Goal: Transaction & Acquisition: Purchase product/service

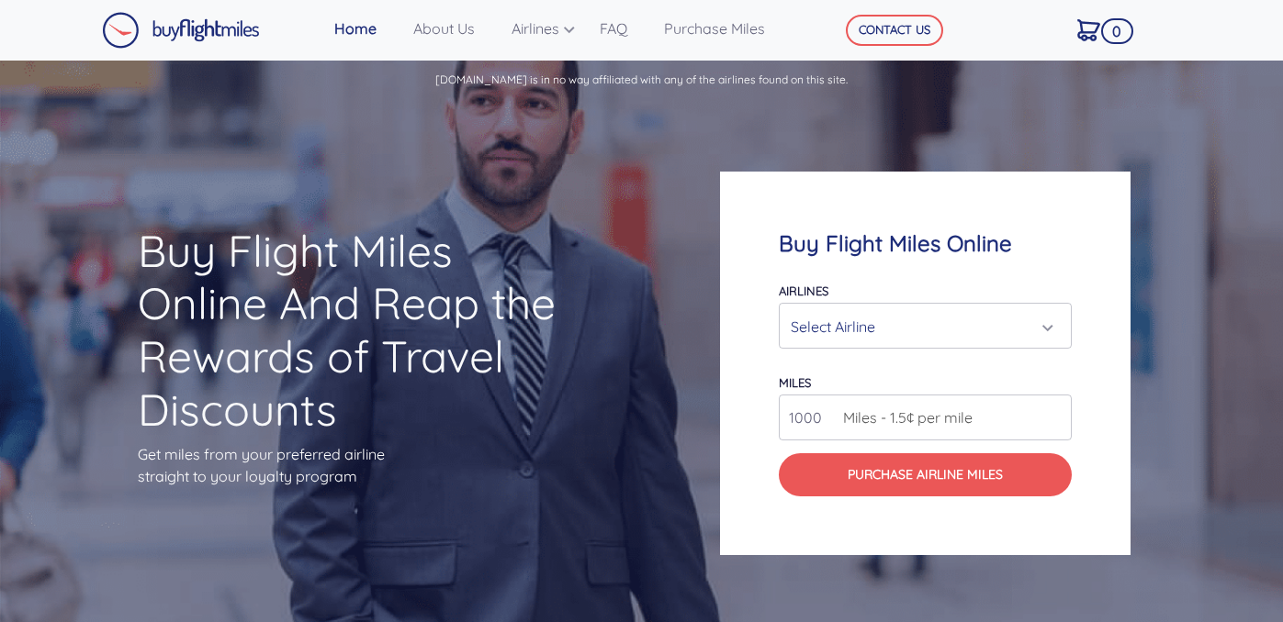
click at [892, 348] on button "Select Airline" at bounding box center [925, 326] width 293 height 46
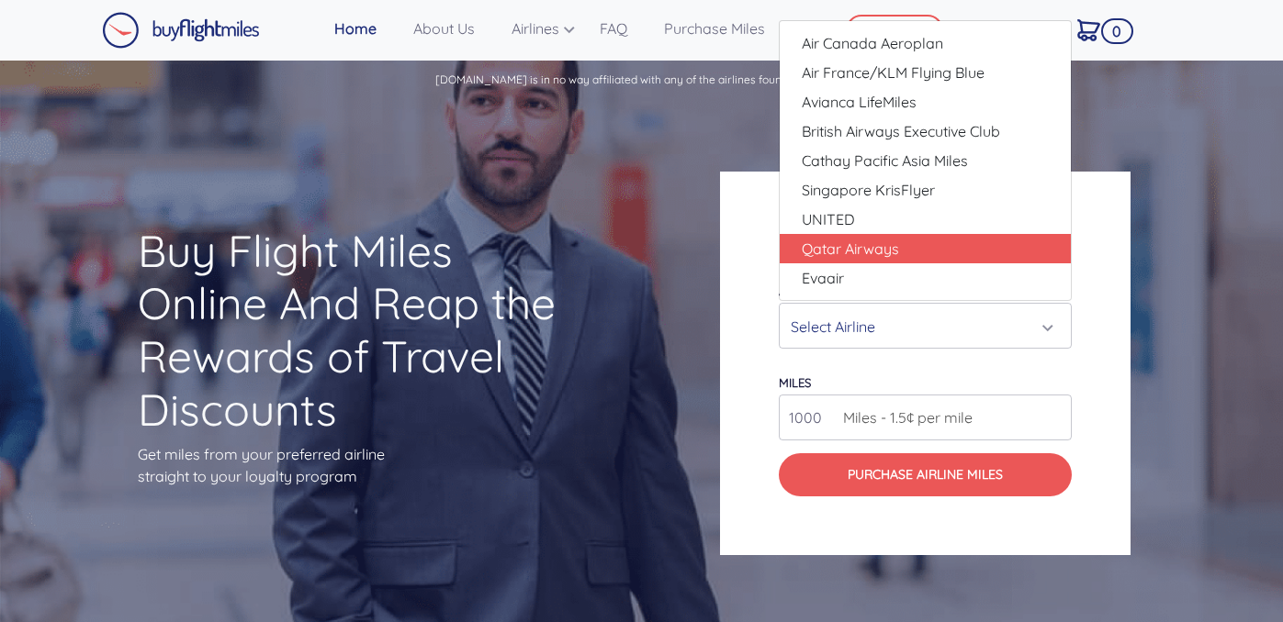
click at [879, 252] on span "Qatar Airways" at bounding box center [850, 249] width 97 height 22
select select "Qatar Airways"
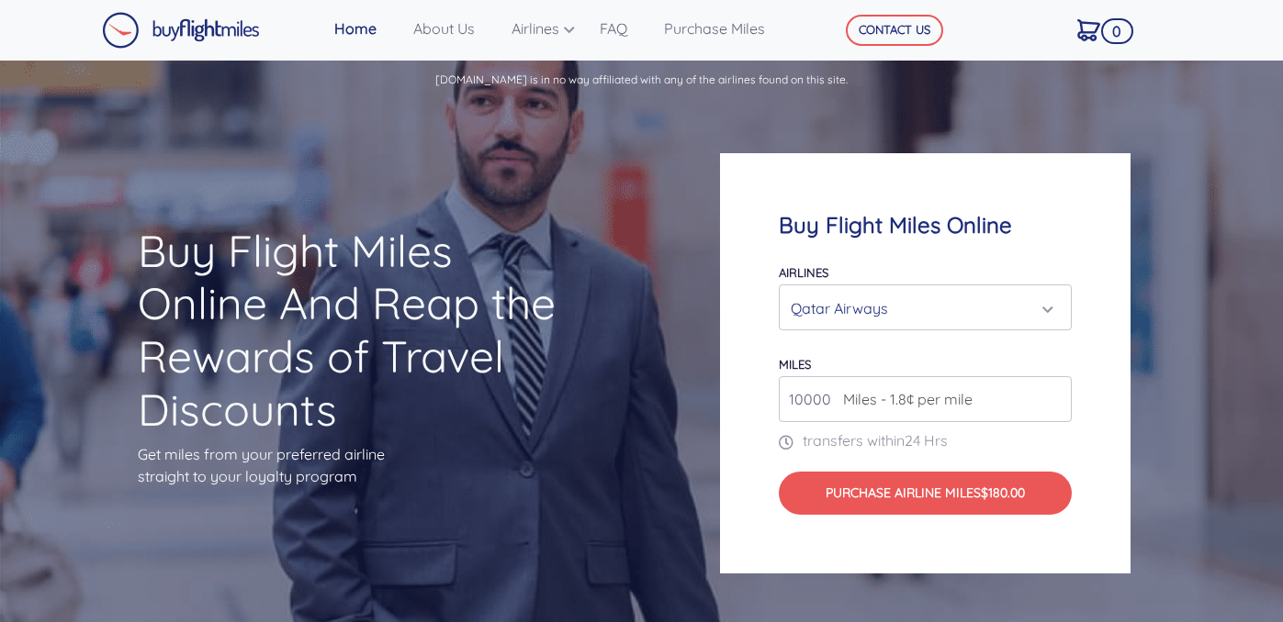
click at [857, 402] on span "Miles - 1.8¢ per mile" at bounding box center [903, 399] width 139 height 22
click at [899, 405] on span "Miles - 1.8¢ per mile" at bounding box center [903, 399] width 139 height 22
click at [1053, 392] on input "11000" at bounding box center [925, 399] width 293 height 46
click at [1055, 397] on input "12000" at bounding box center [925, 399] width 293 height 46
click at [1055, 397] on input "13000" at bounding box center [925, 399] width 293 height 46
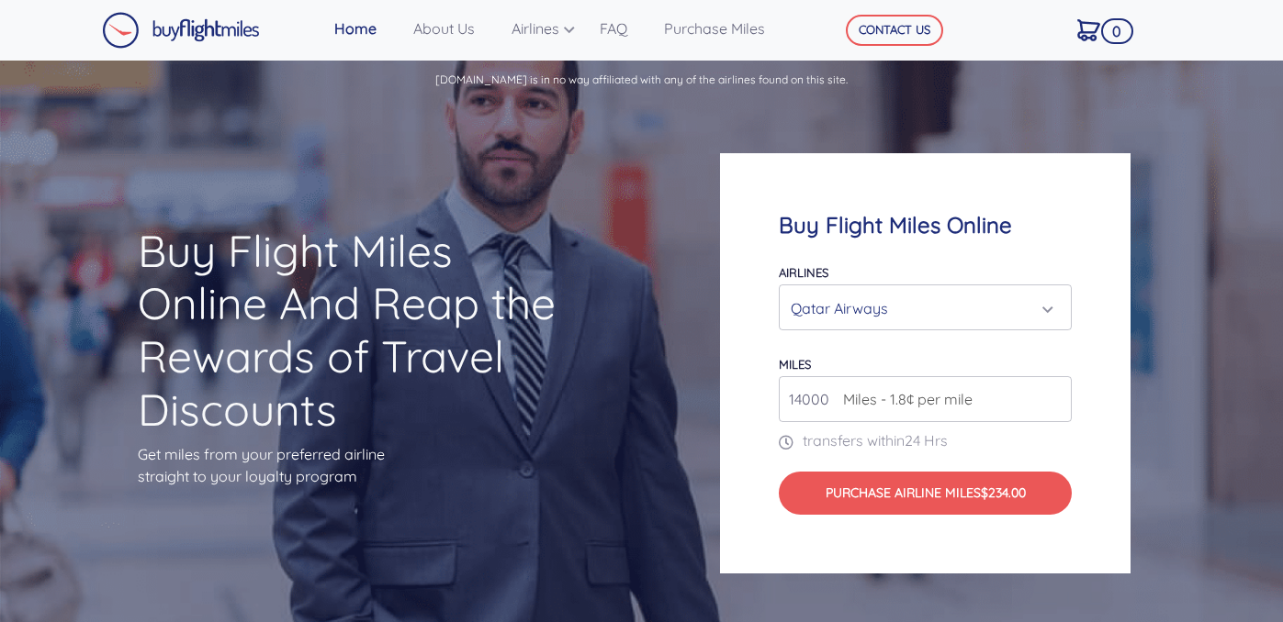
click at [1055, 397] on input "14000" at bounding box center [925, 399] width 293 height 46
type input "15000"
click at [1055, 397] on input "15000" at bounding box center [925, 399] width 293 height 46
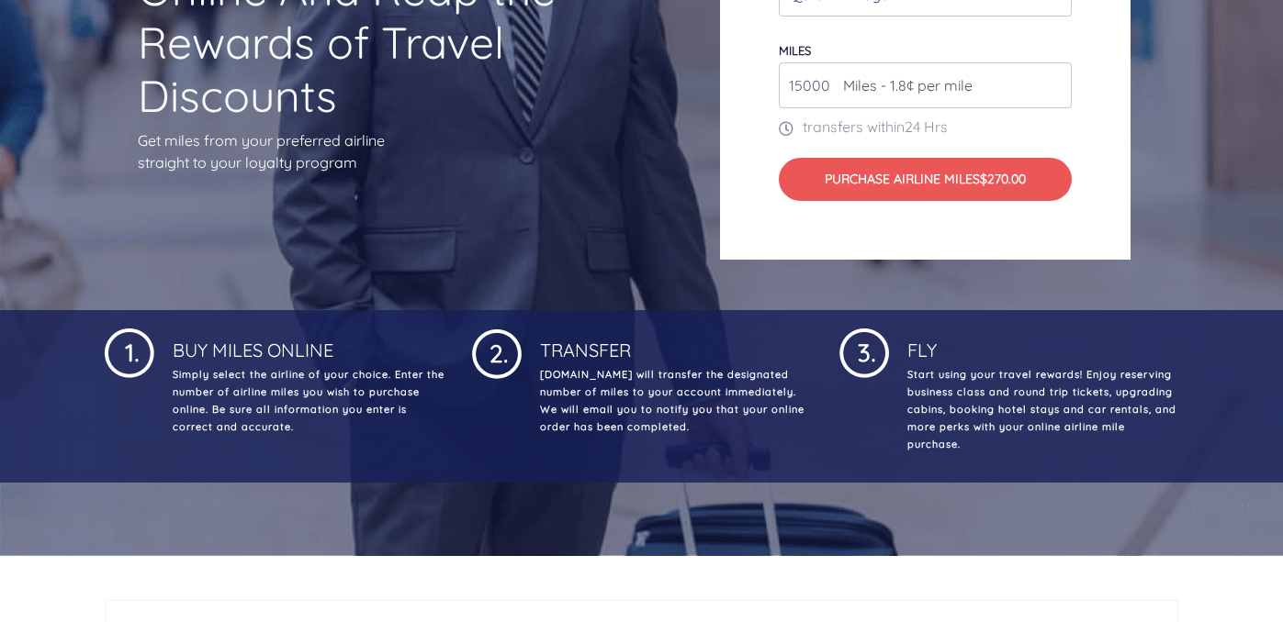
scroll to position [460, 0]
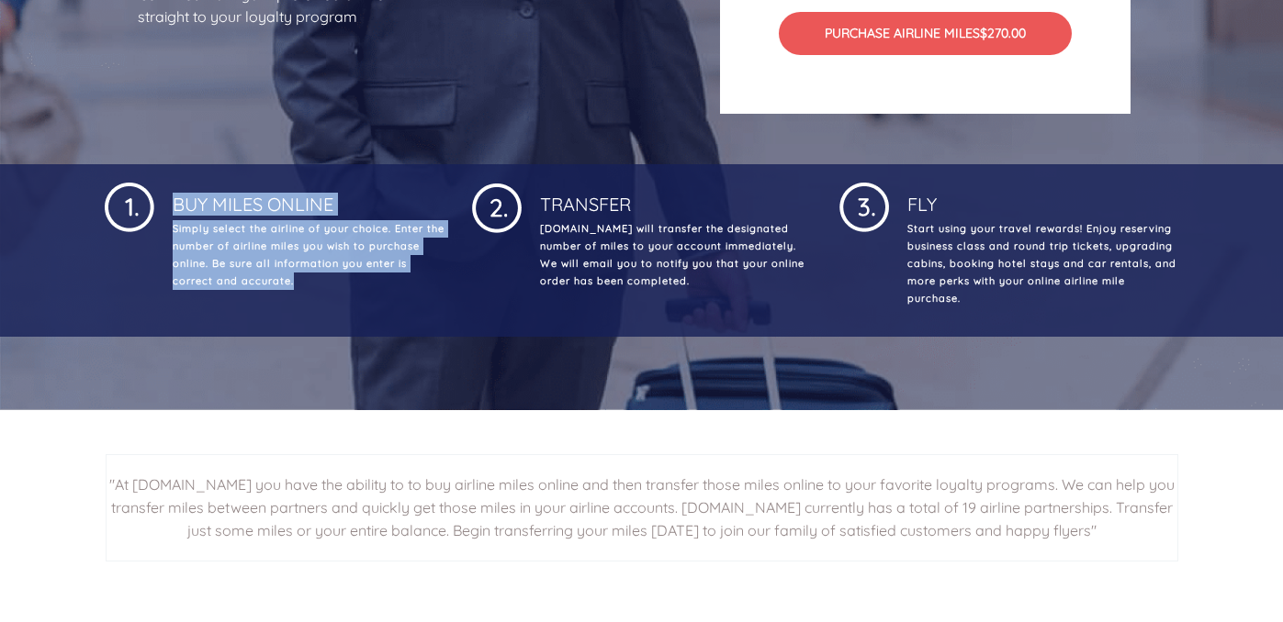
drag, startPoint x: 160, startPoint y: 193, endPoint x: 448, endPoint y: 306, distance: 309.6
click at [448, 306] on div "Buy Miles Online Simply select the airline of your choice. Enter the number of …" at bounding box center [274, 250] width 367 height 143
drag, startPoint x: 528, startPoint y: 205, endPoint x: 697, endPoint y: 305, distance: 196.4
click at [697, 305] on div "Transfer Buyflightmiles.com will transfer the designated number of miles to you…" at bounding box center [641, 250] width 367 height 143
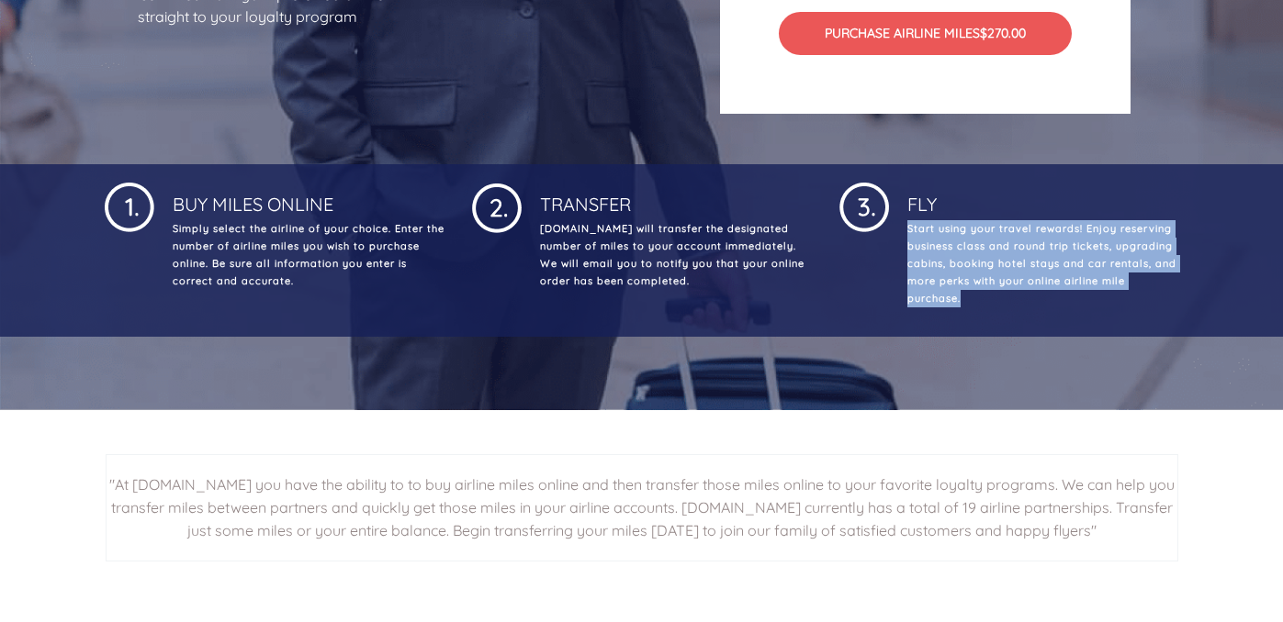
drag, startPoint x: 900, startPoint y: 227, endPoint x: 981, endPoint y: 331, distance: 132.1
click at [981, 331] on div "Buy Miles Online Simply select the airline of your choice. Enter the number of …" at bounding box center [641, 250] width 1283 height 173
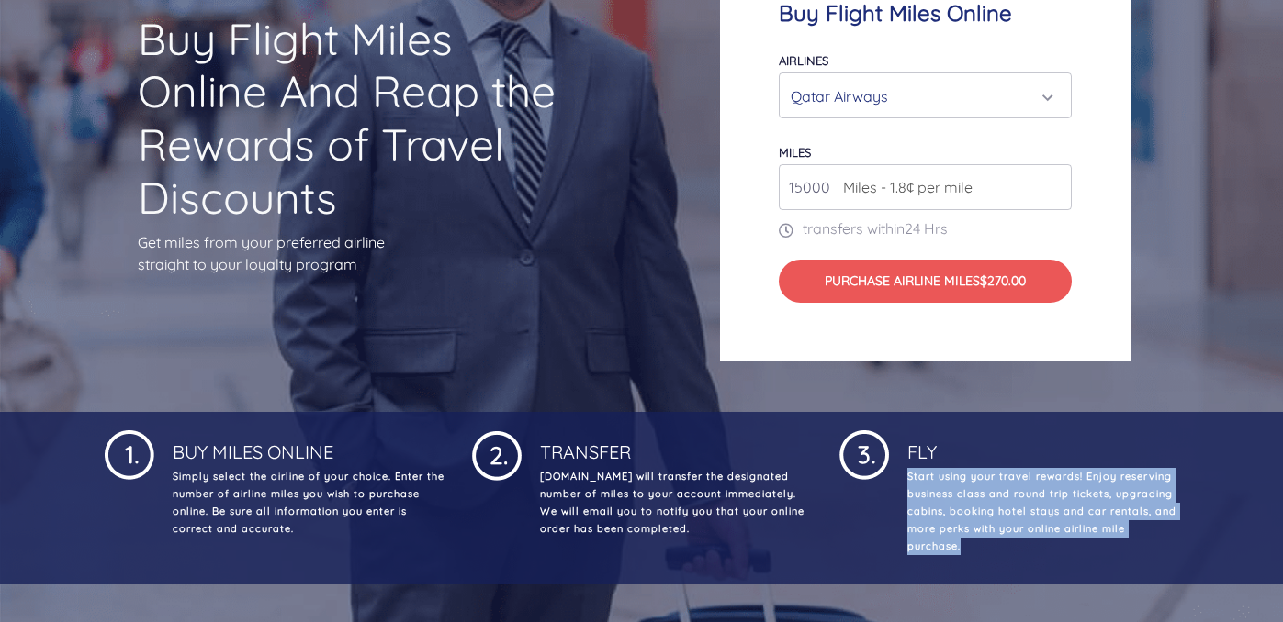
scroll to position [0, 0]
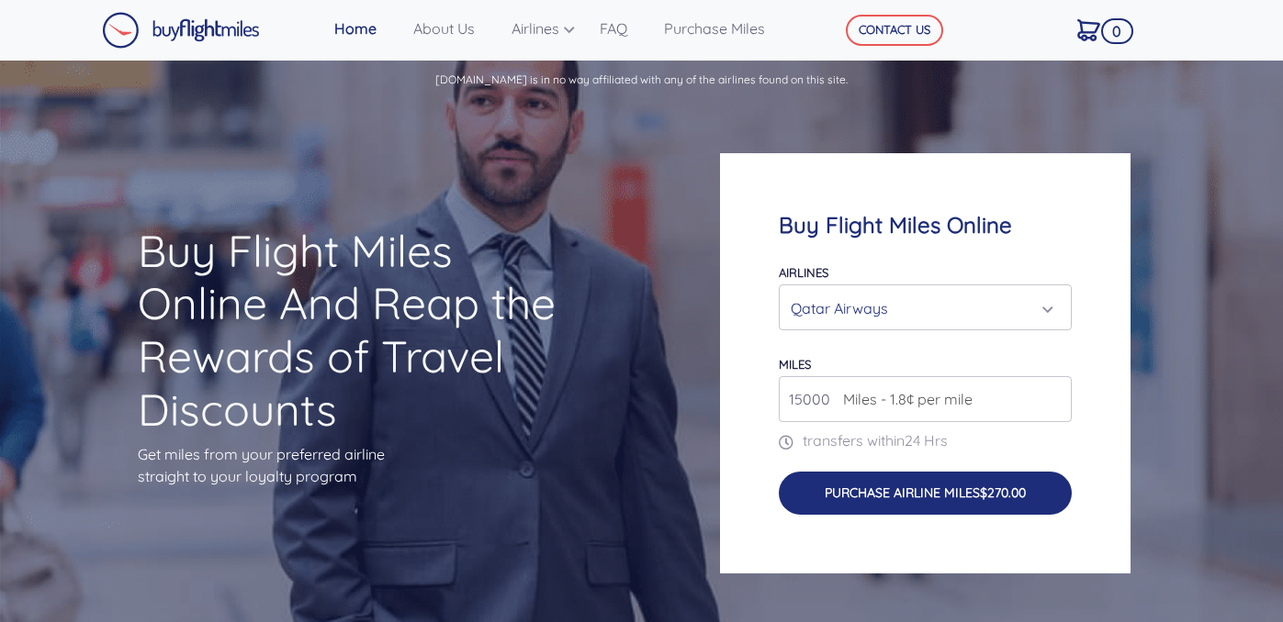
click at [944, 489] on button "Purchase Airline Miles $270.00" at bounding box center [925, 493] width 293 height 43
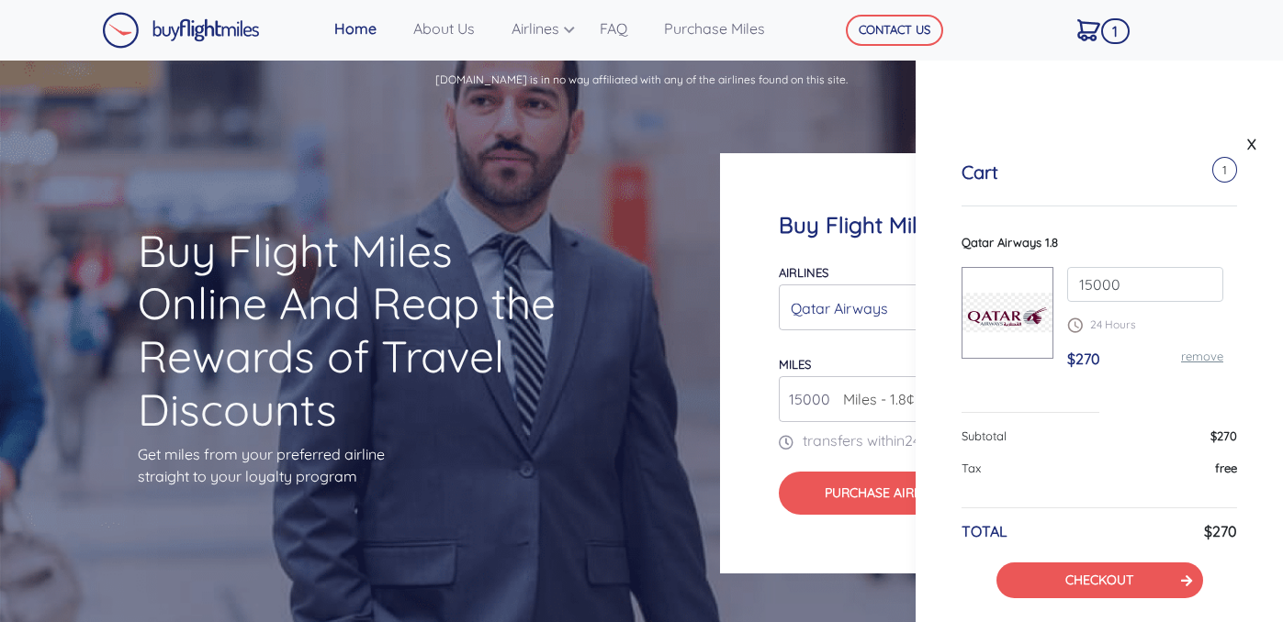
scroll to position [22, 0]
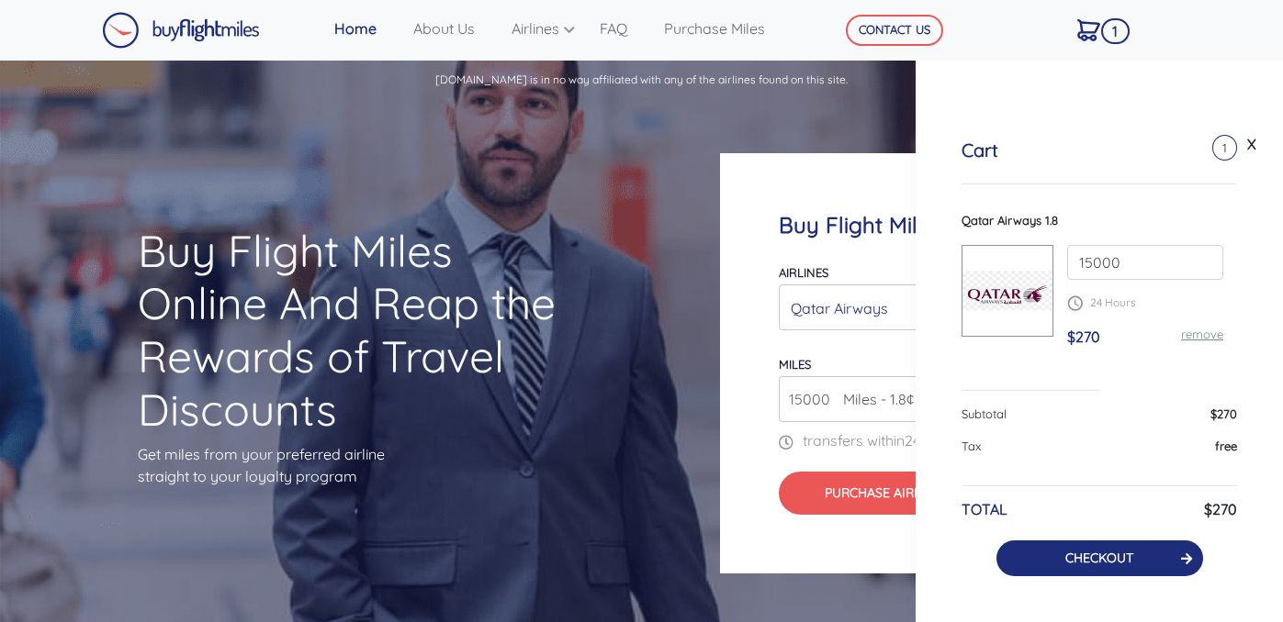
click at [1110, 564] on link "CHECKOUT" at bounding box center [1099, 558] width 68 height 17
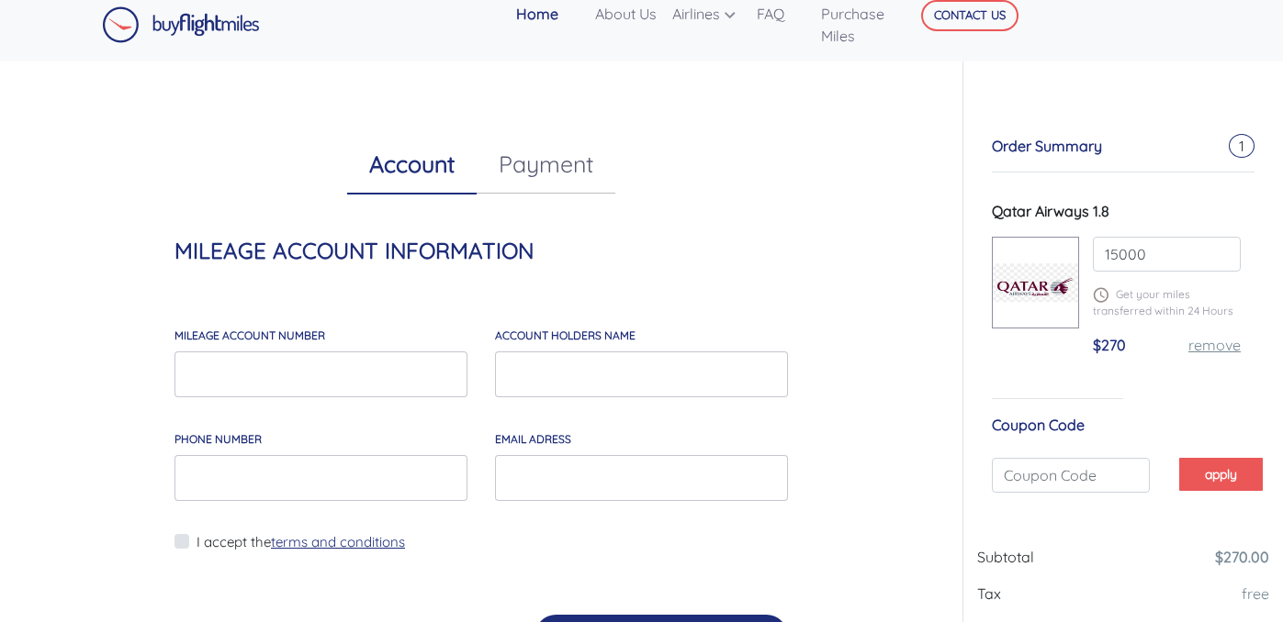
scroll to position [3, 0]
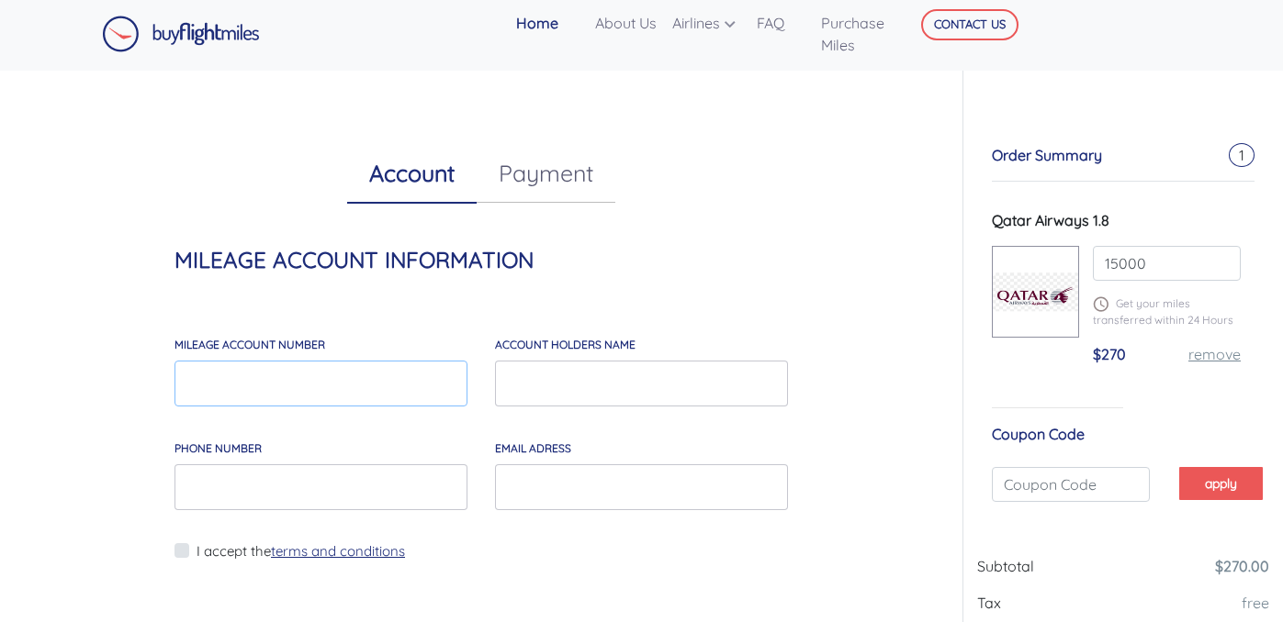
click at [430, 378] on input "MILEAGE account number" at bounding box center [320, 384] width 293 height 46
click at [608, 405] on input "account holders NAME" at bounding box center [641, 384] width 293 height 46
click at [375, 378] on input "MILEAGE account number" at bounding box center [320, 384] width 293 height 46
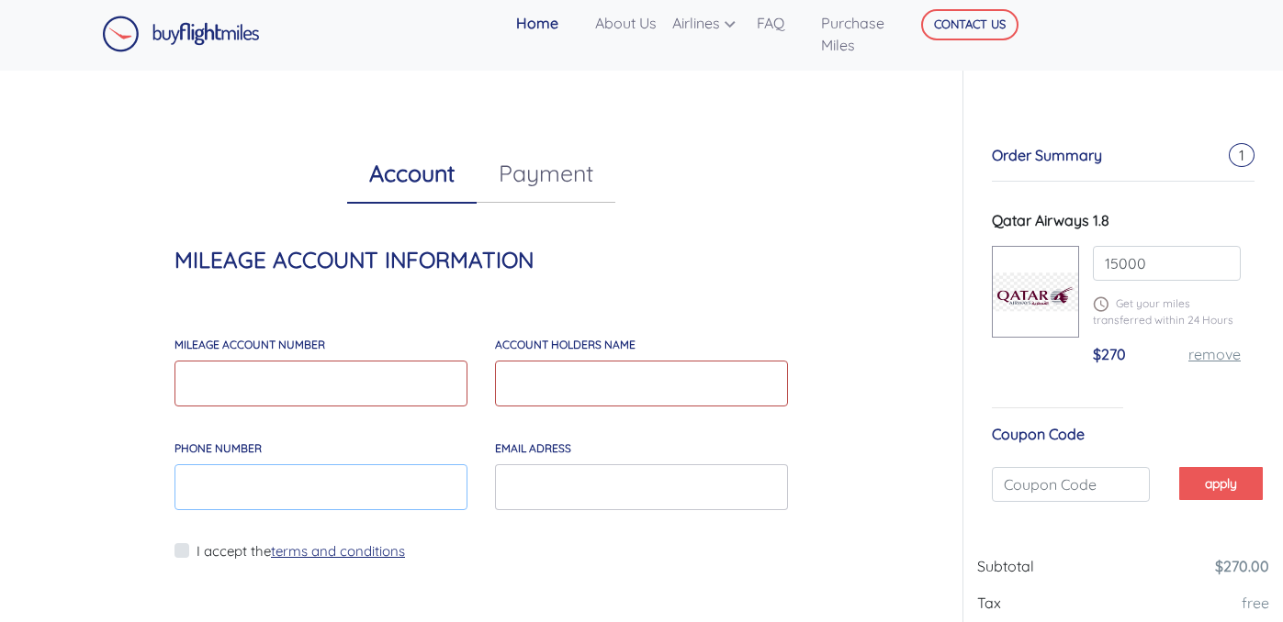
click at [394, 495] on input "Phone Number" at bounding box center [320, 488] width 293 height 46
click at [547, 180] on link "Payment" at bounding box center [546, 173] width 139 height 59
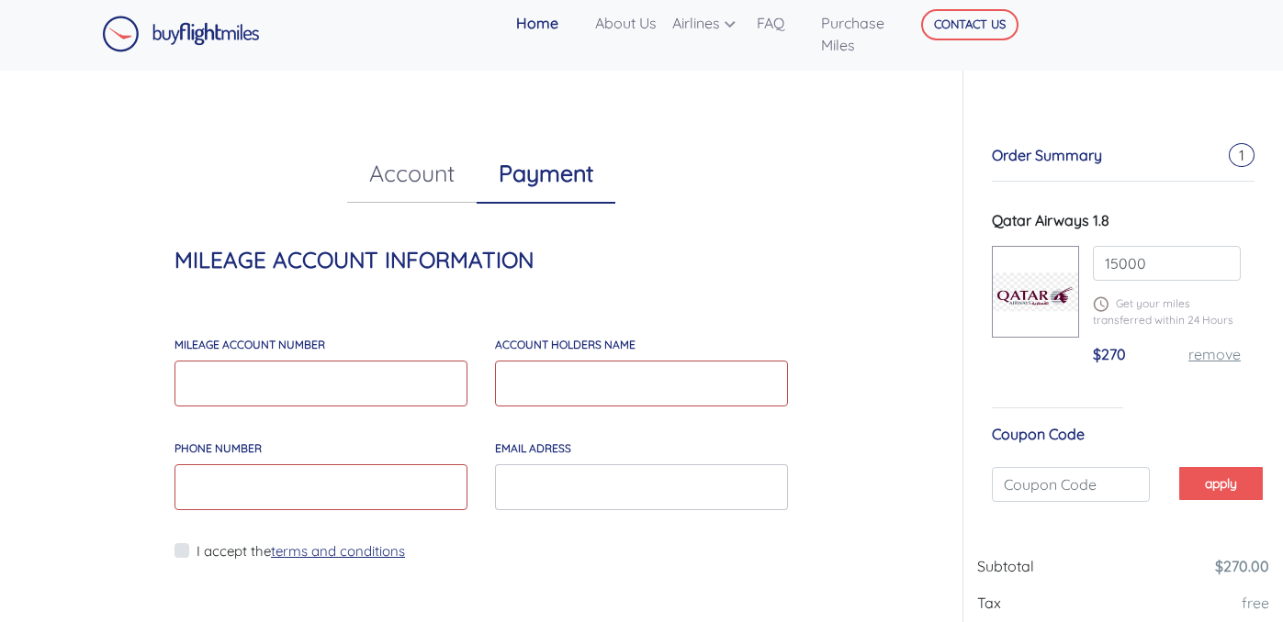
click at [424, 195] on link "Account" at bounding box center [411, 173] width 129 height 59
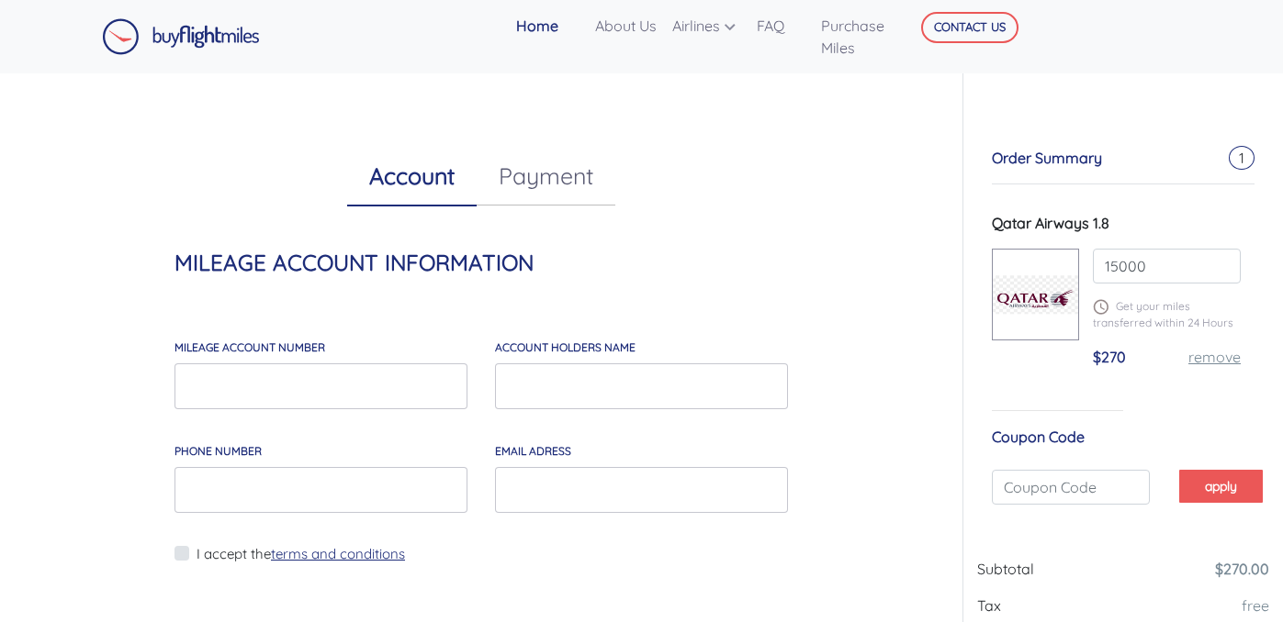
scroll to position [3, 0]
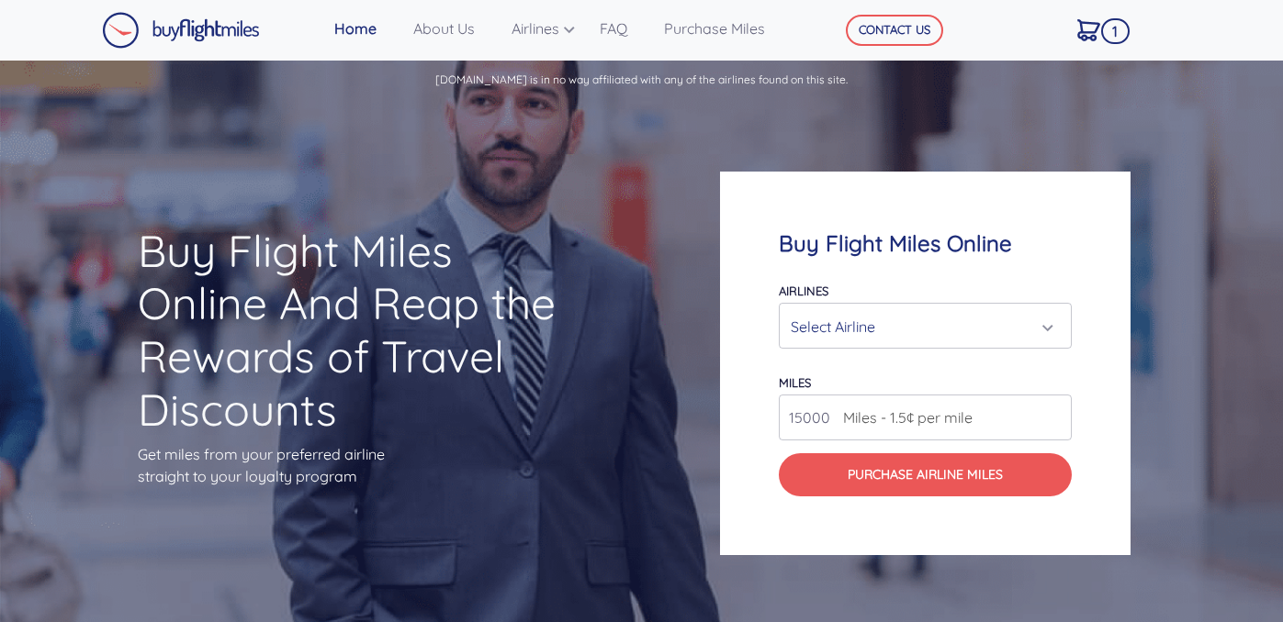
click at [1061, 417] on input "15000" at bounding box center [925, 418] width 293 height 46
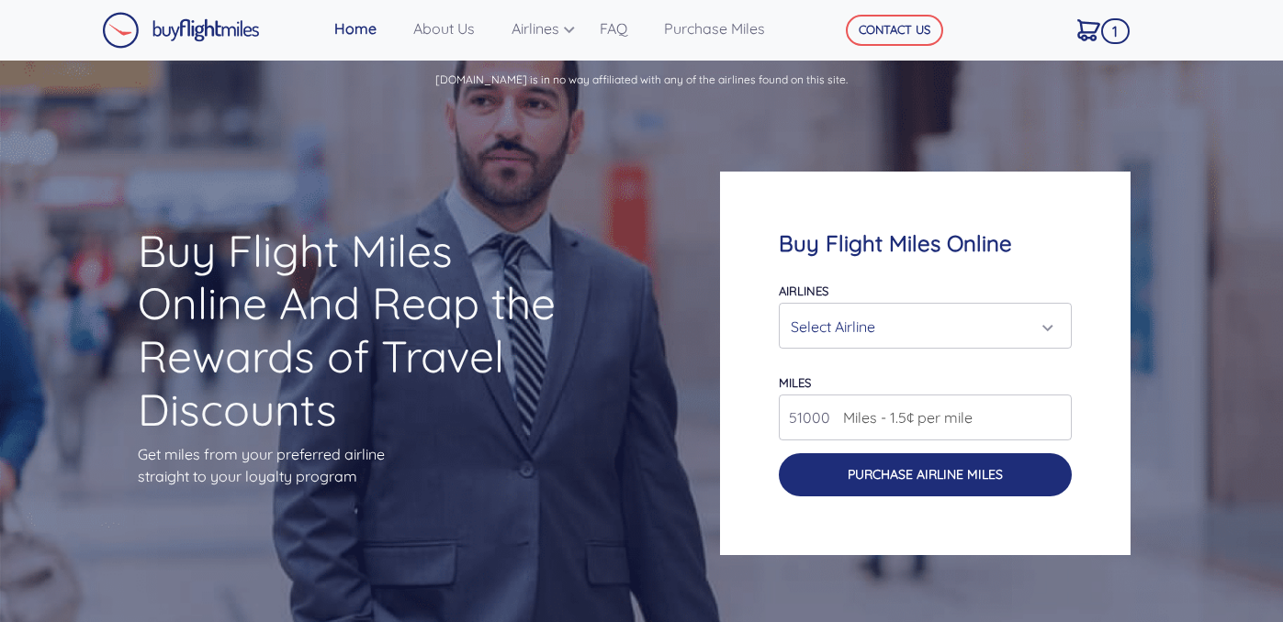
type input "51000"
click at [893, 482] on button "Purchase Airline Miles" at bounding box center [925, 475] width 293 height 43
click at [838, 472] on button "Purchase Airline Miles" at bounding box center [925, 475] width 293 height 43
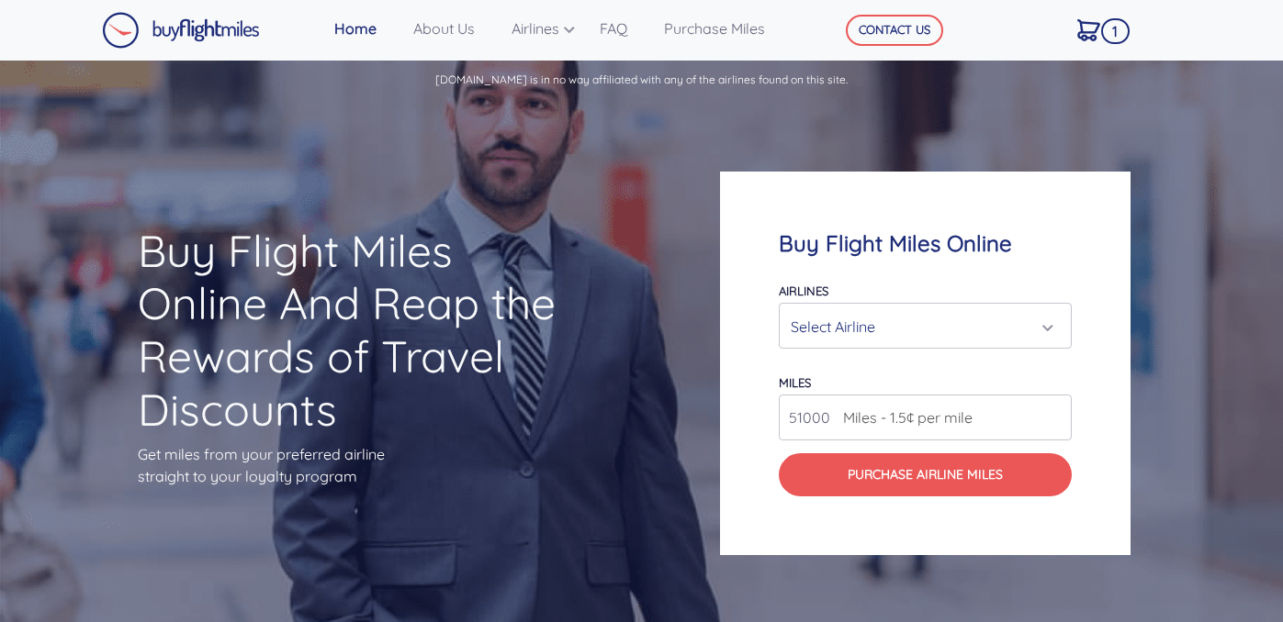
click at [1003, 331] on div "Select Airline" at bounding box center [920, 326] width 258 height 35
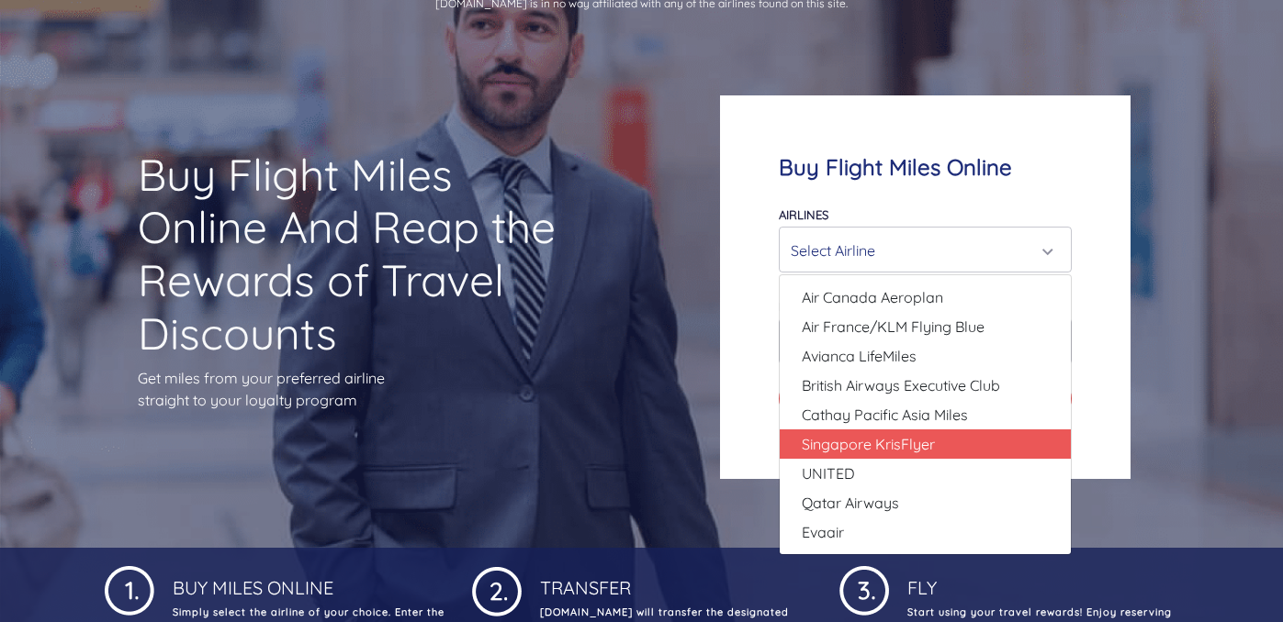
scroll to position [88, 0]
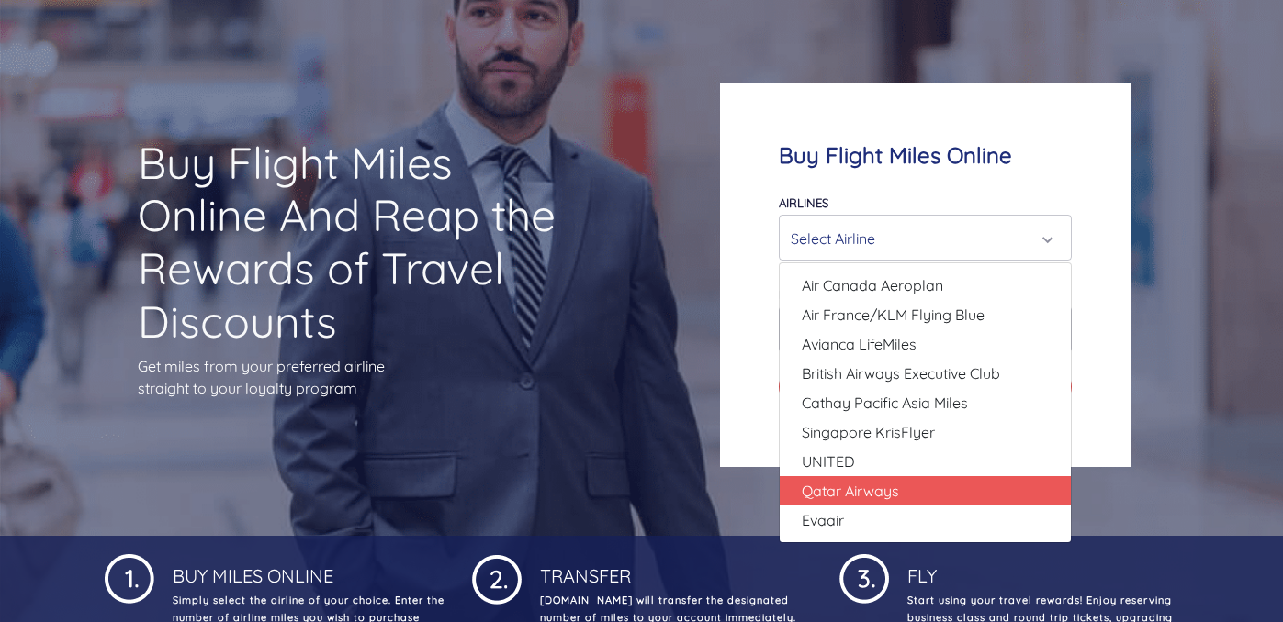
click at [915, 493] on link "Qatar Airways" at bounding box center [924, 491] width 291 height 29
select select "Qatar Airways"
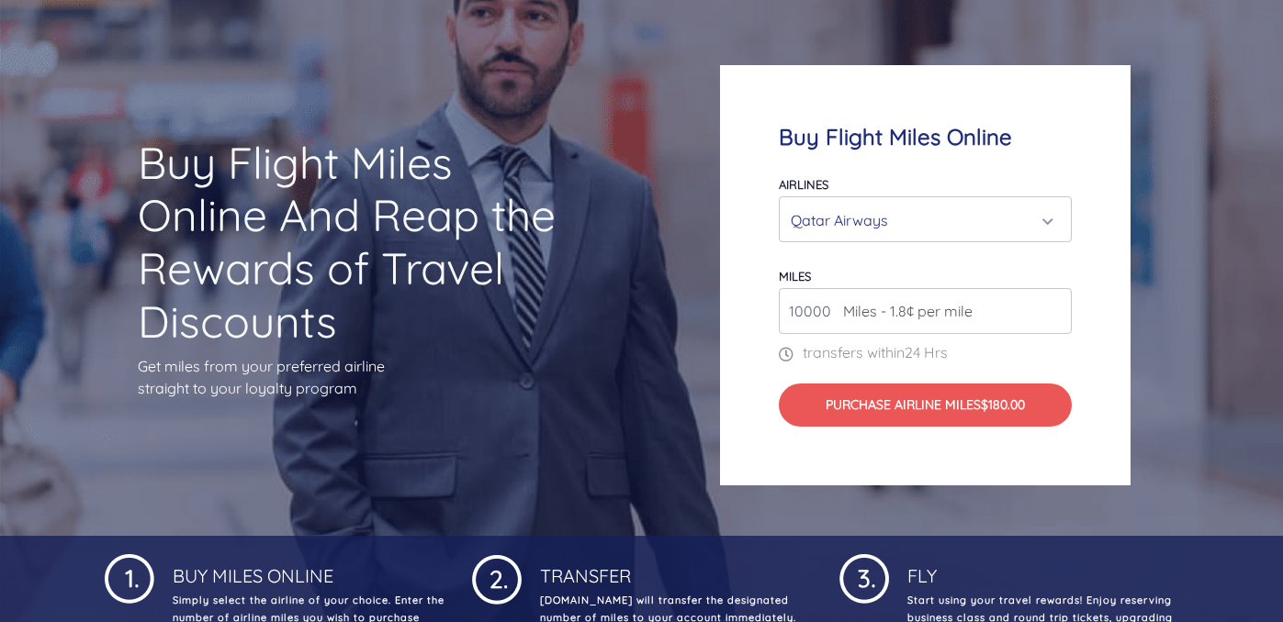
click at [831, 308] on input "10000" at bounding box center [925, 311] width 293 height 46
click at [1059, 306] on input "11000" at bounding box center [925, 311] width 293 height 46
click at [1059, 306] on input "12000" at bounding box center [925, 311] width 293 height 46
type input "53000"
click at [1059, 306] on input "53000" at bounding box center [925, 311] width 293 height 46
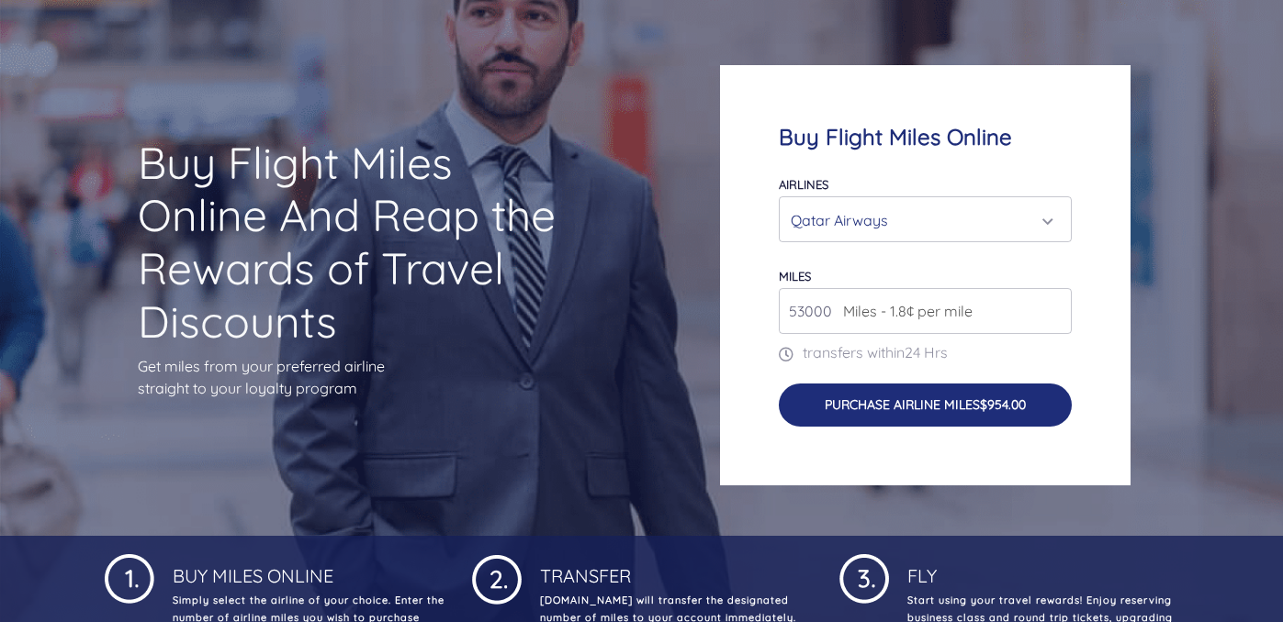
click at [985, 416] on button "Purchase Airline Miles $954.00" at bounding box center [925, 405] width 293 height 43
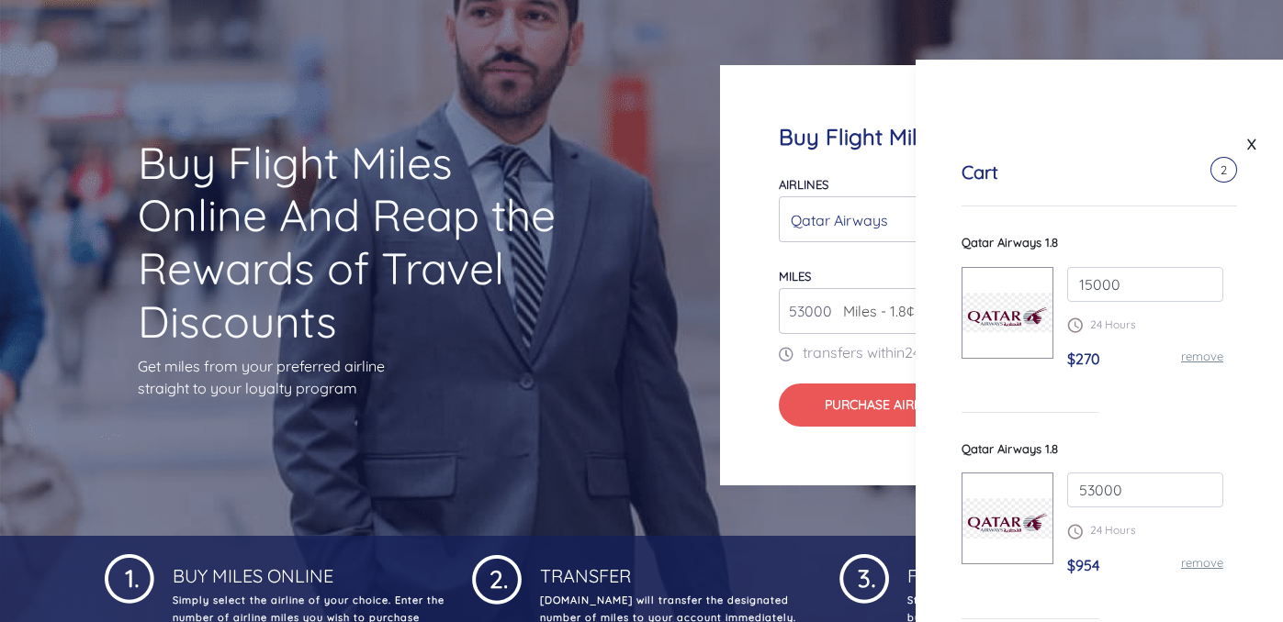
scroll to position [22, 0]
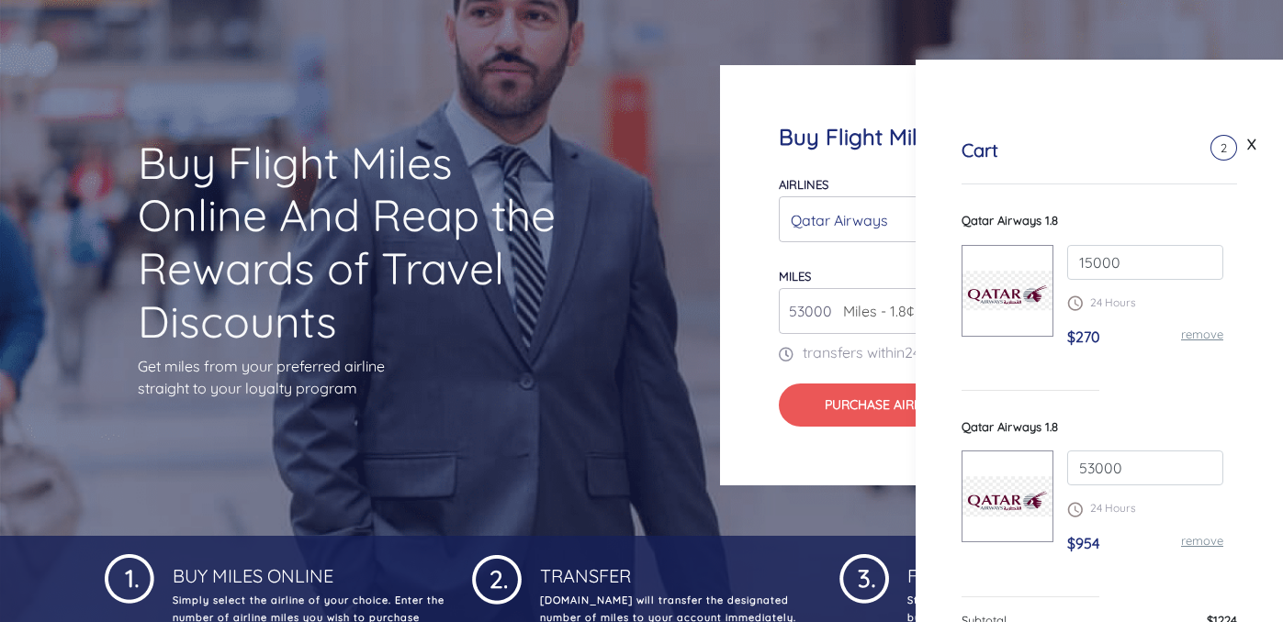
click at [1194, 341] on link "remove" at bounding box center [1202, 334] width 42 height 15
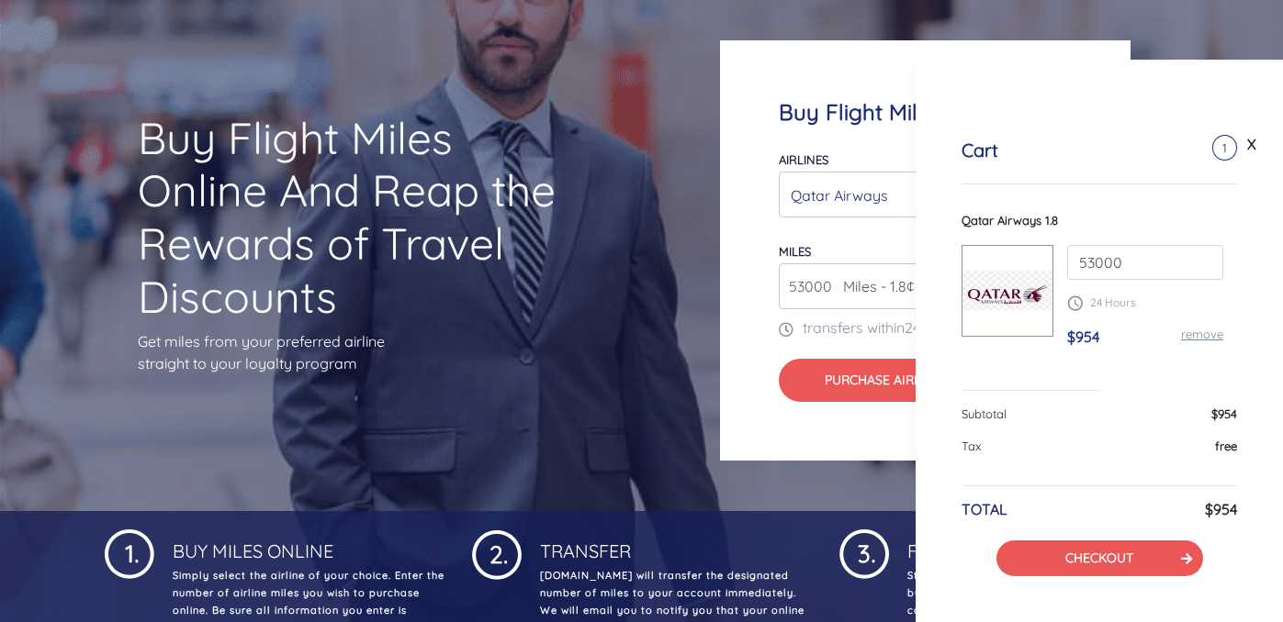
scroll to position [132, 0]
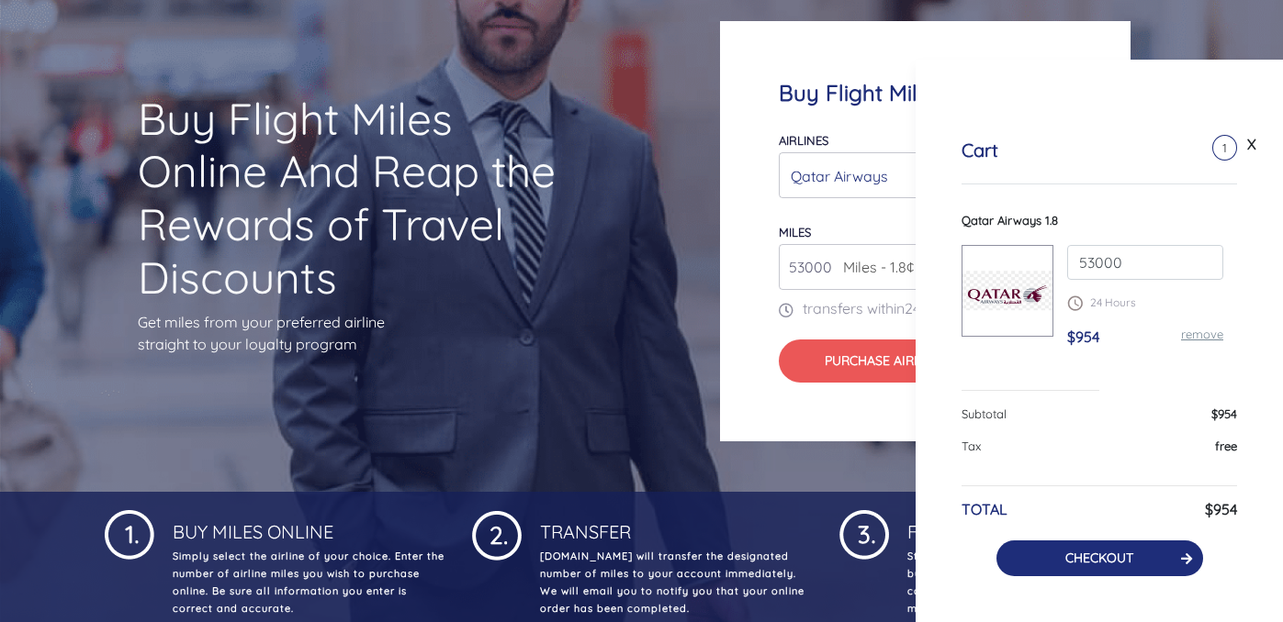
click at [1174, 553] on button "CHECKOUT" at bounding box center [1099, 559] width 207 height 36
click at [1250, 151] on link "X" at bounding box center [1251, 144] width 18 height 28
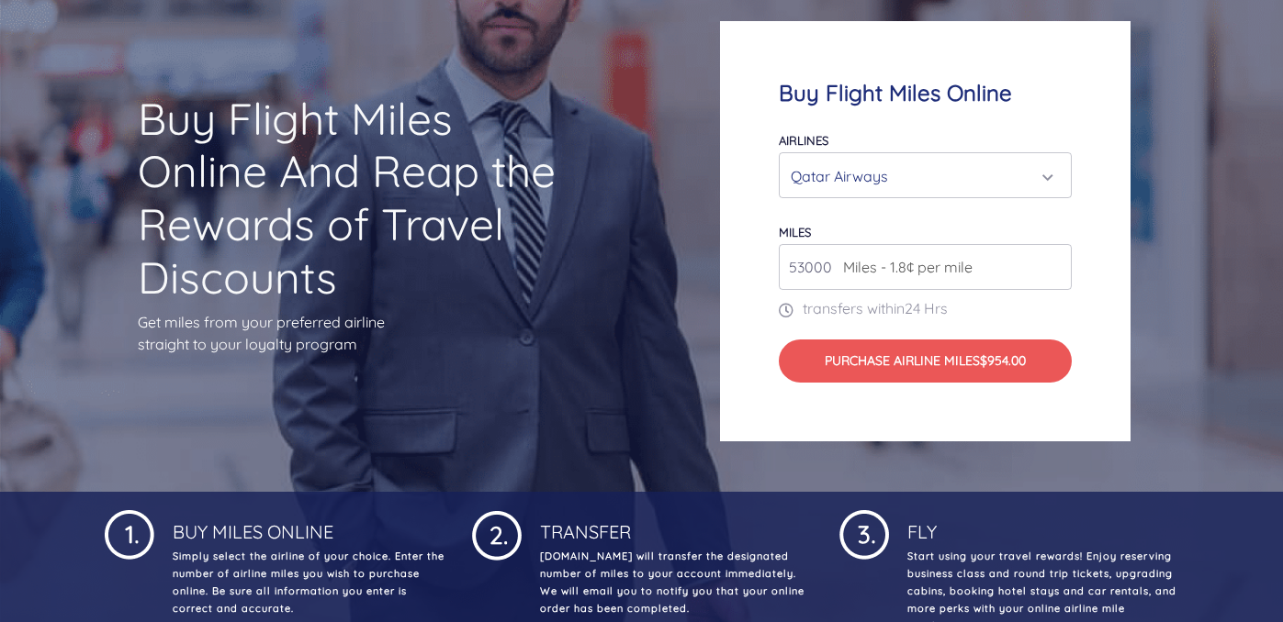
scroll to position [16, 0]
click at [928, 163] on div "Qatar Airways" at bounding box center [920, 176] width 258 height 35
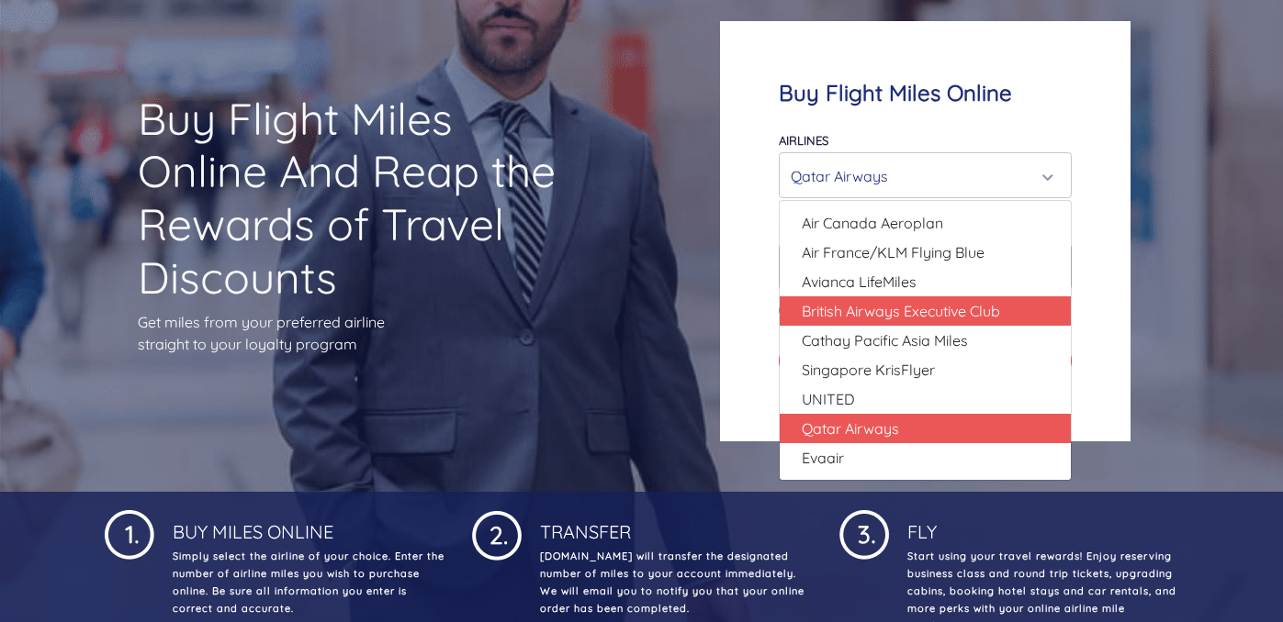
click at [918, 311] on span "British Airways Executive Club" at bounding box center [901, 311] width 198 height 22
select select "British Airways Executive Club"
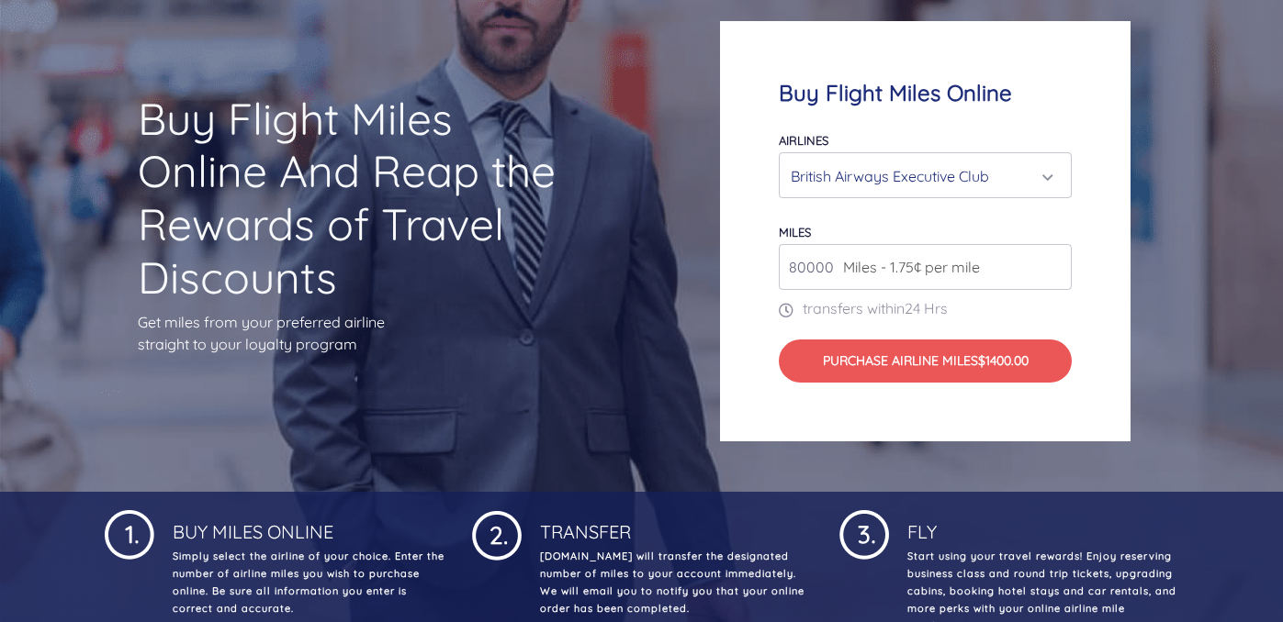
click at [854, 278] on input "80000" at bounding box center [925, 267] width 293 height 46
click at [1058, 275] on input "80000" at bounding box center [925, 267] width 293 height 46
type input "4"
type input "5"
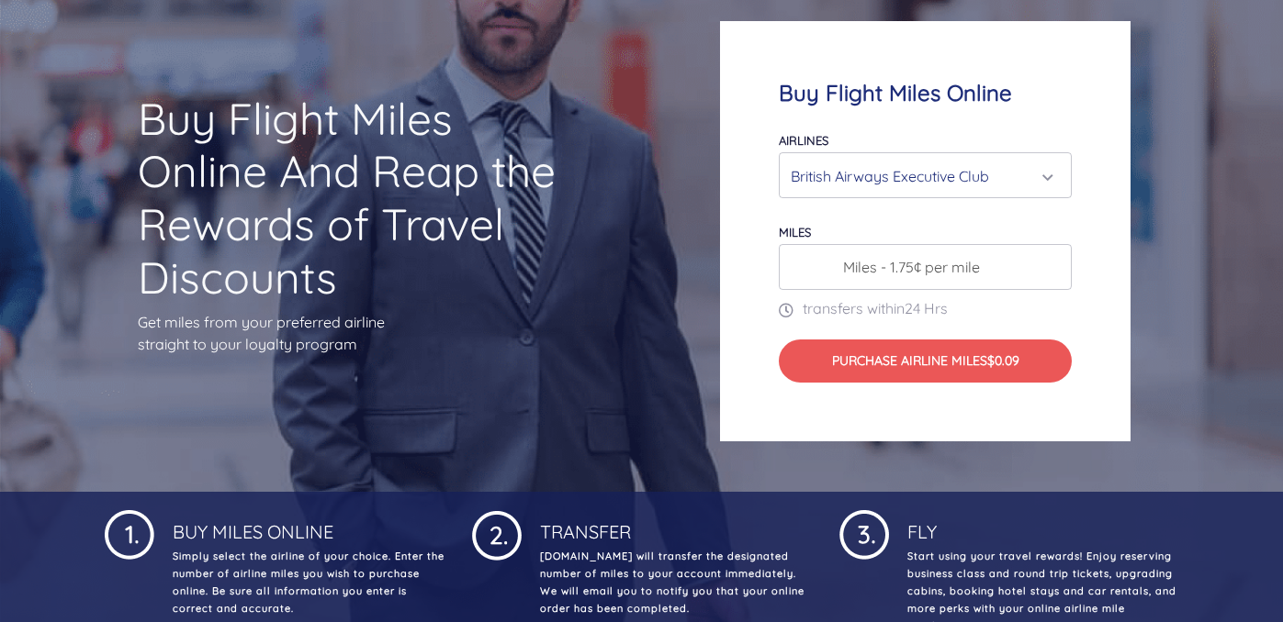
type input "1"
type input "2"
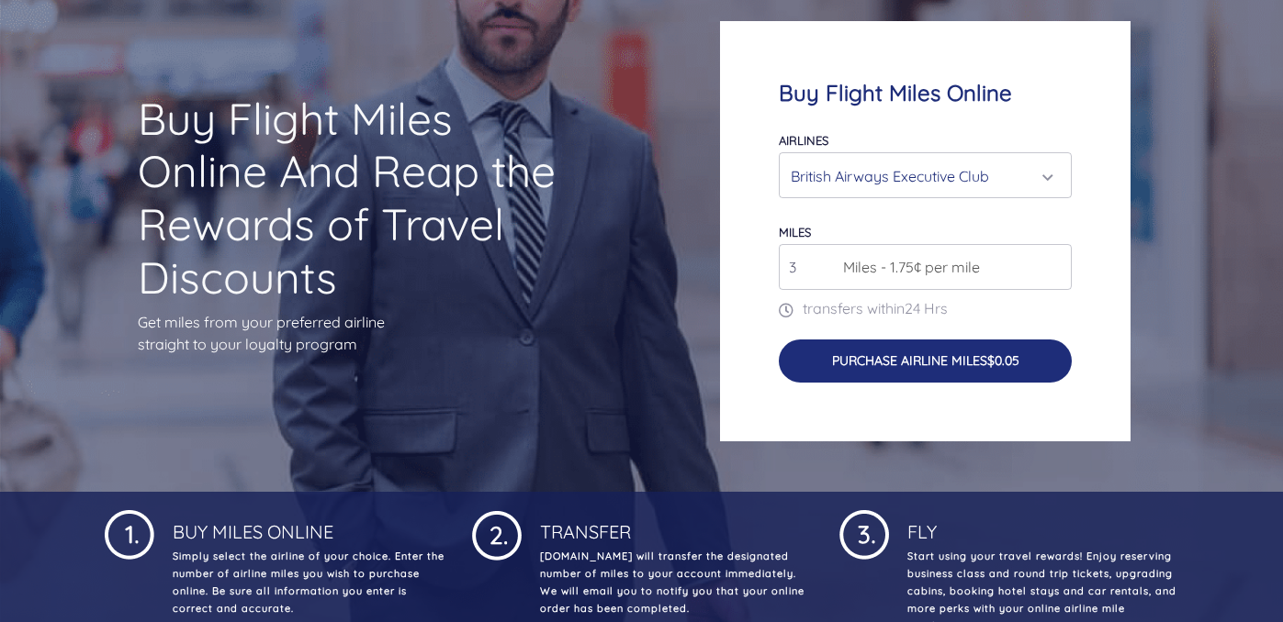
type input "3"
click at [870, 366] on button "Purchase Airline Miles $0.05" at bounding box center [925, 361] width 293 height 43
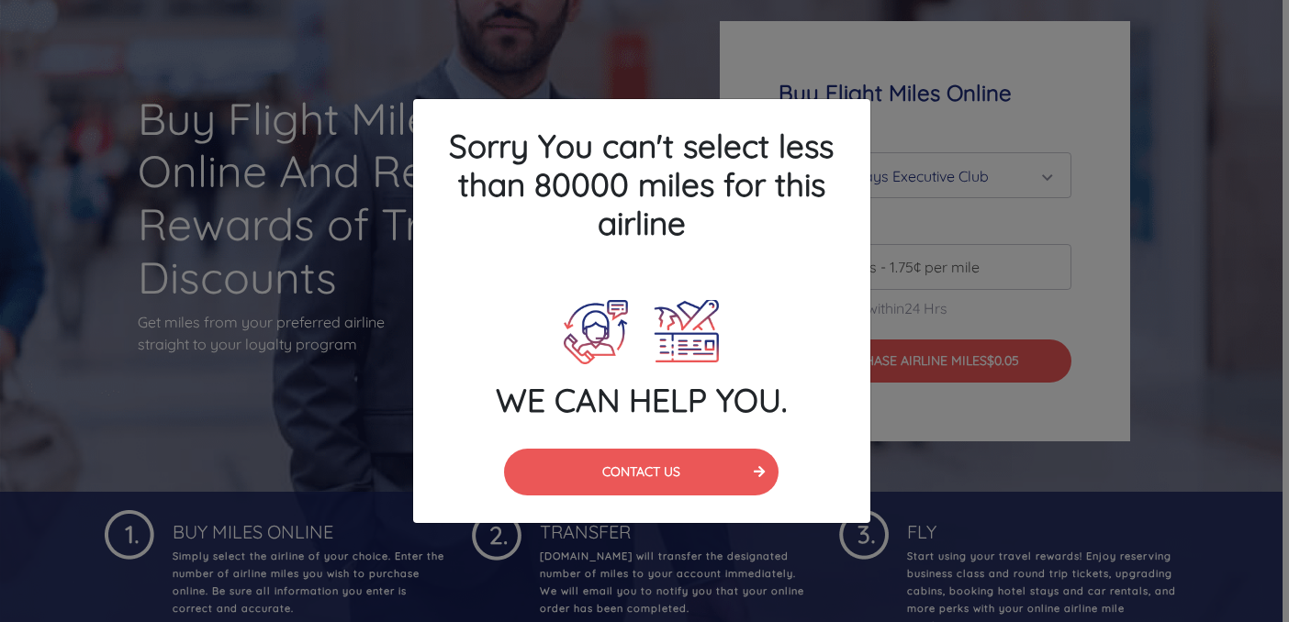
click at [937, 285] on div "Sorry You can't select less than 80000 miles for this airline WE CAN HELP YOU. …" at bounding box center [644, 311] width 1289 height 622
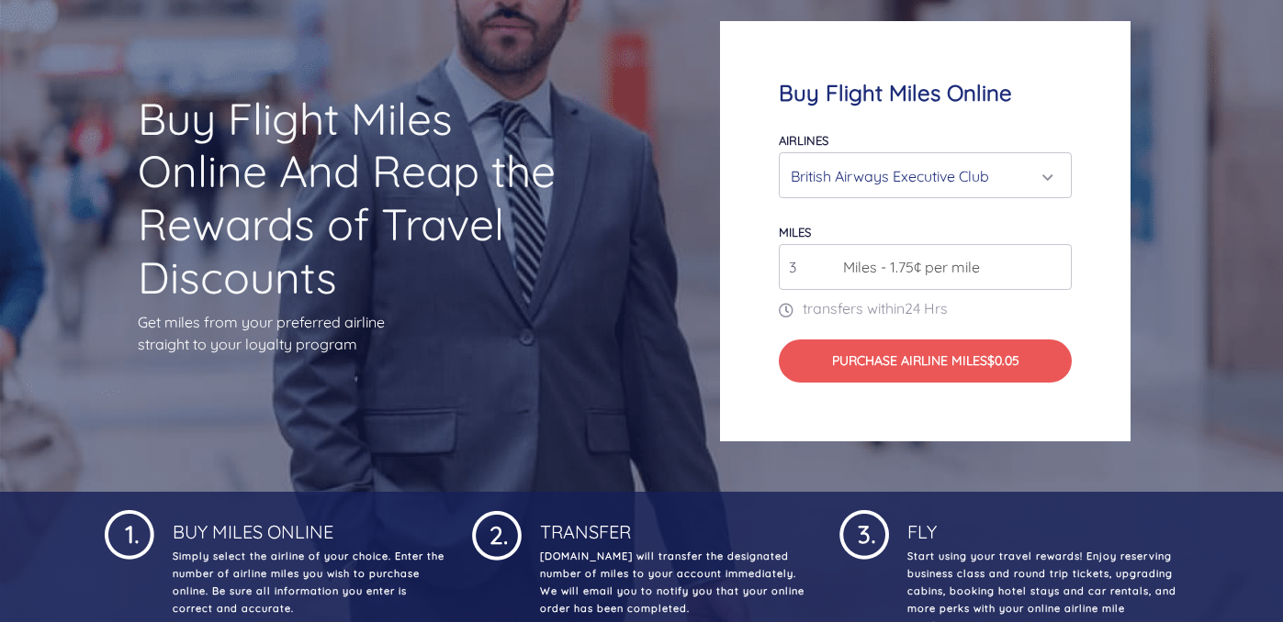
click at [804, 261] on input "3" at bounding box center [925, 267] width 293 height 46
type input "80000"
click at [951, 193] on div "British Airways Executive Club" at bounding box center [920, 176] width 258 height 35
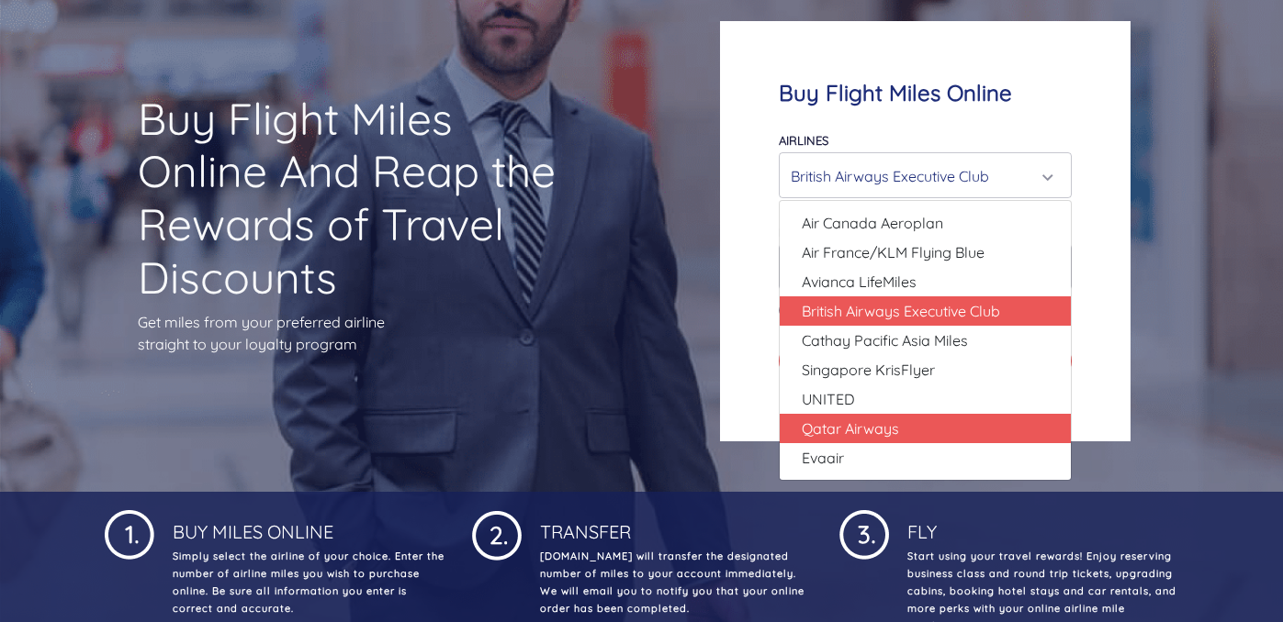
click at [920, 433] on link "Qatar Airways" at bounding box center [924, 428] width 291 height 29
select select "Qatar Airways"
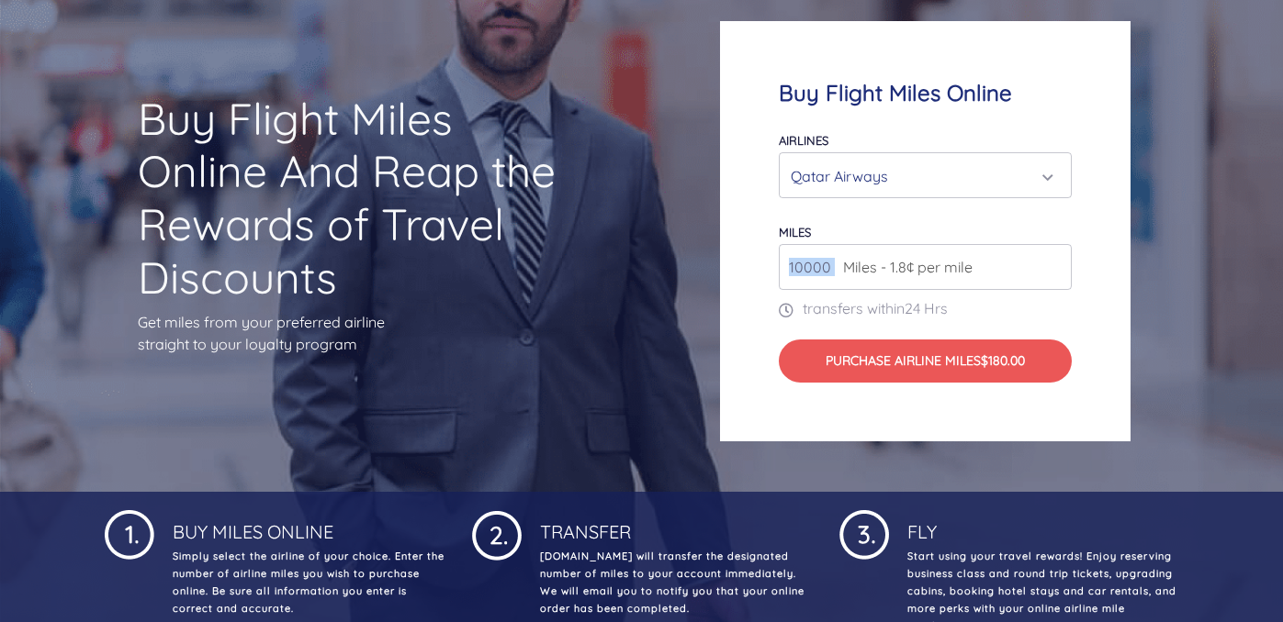
drag, startPoint x: 838, startPoint y: 276, endPoint x: 745, endPoint y: 263, distance: 94.7
click at [745, 263] on div "Buy Flight Miles Online Airlines Air Canada Aeroplan Air France/KLM Flying Blue…" at bounding box center [925, 231] width 410 height 421
click at [1054, 271] on input "10000" at bounding box center [925, 267] width 293 height 46
drag, startPoint x: 1054, startPoint y: 271, endPoint x: 995, endPoint y: 301, distance: 66.1
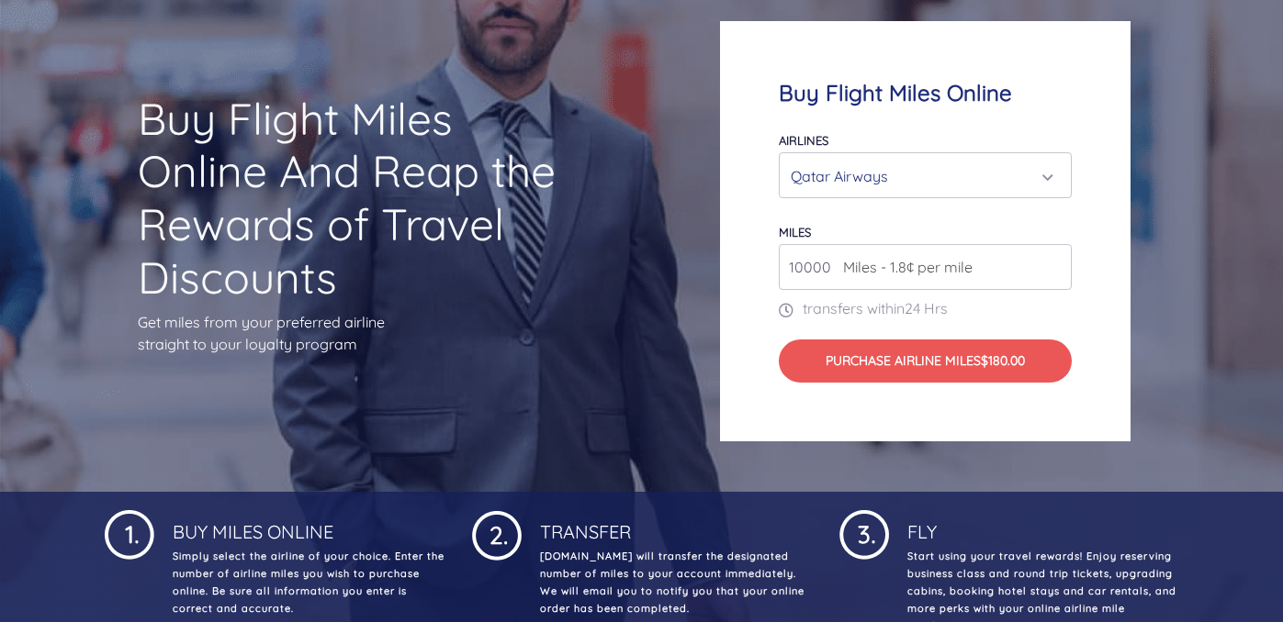
click at [1054, 271] on input "10000" at bounding box center [925, 267] width 293 height 46
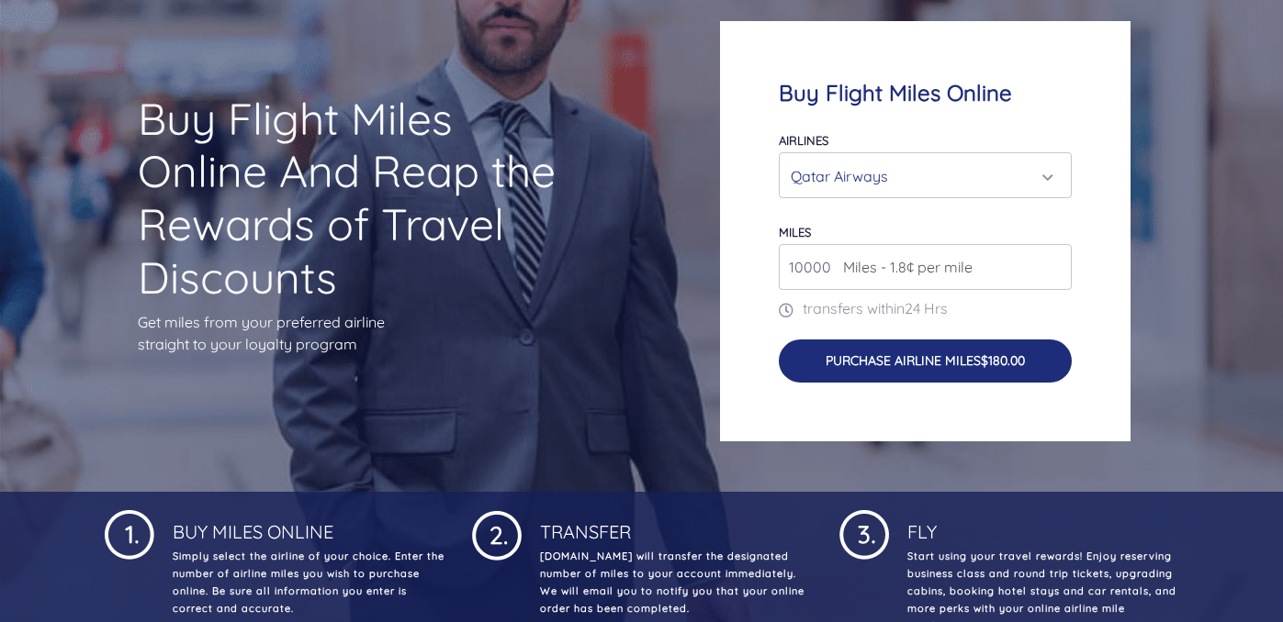
click at [906, 352] on button "Purchase Airline Miles $180.00" at bounding box center [925, 361] width 293 height 43
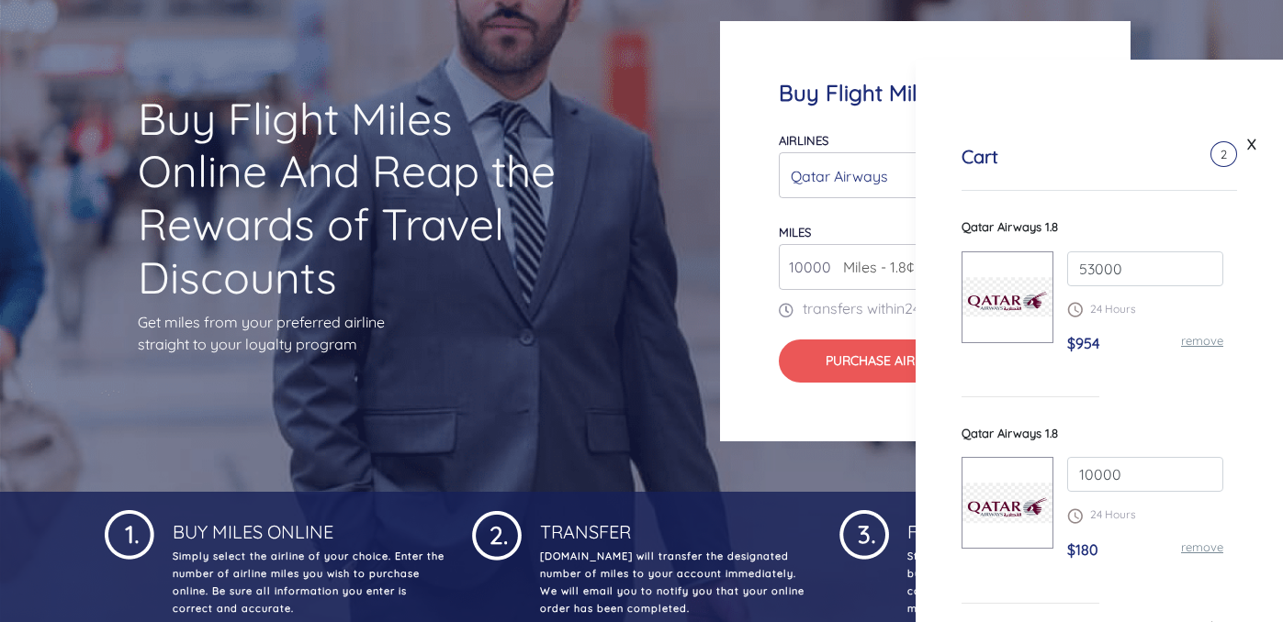
click at [1203, 339] on link "remove" at bounding box center [1202, 340] width 42 height 15
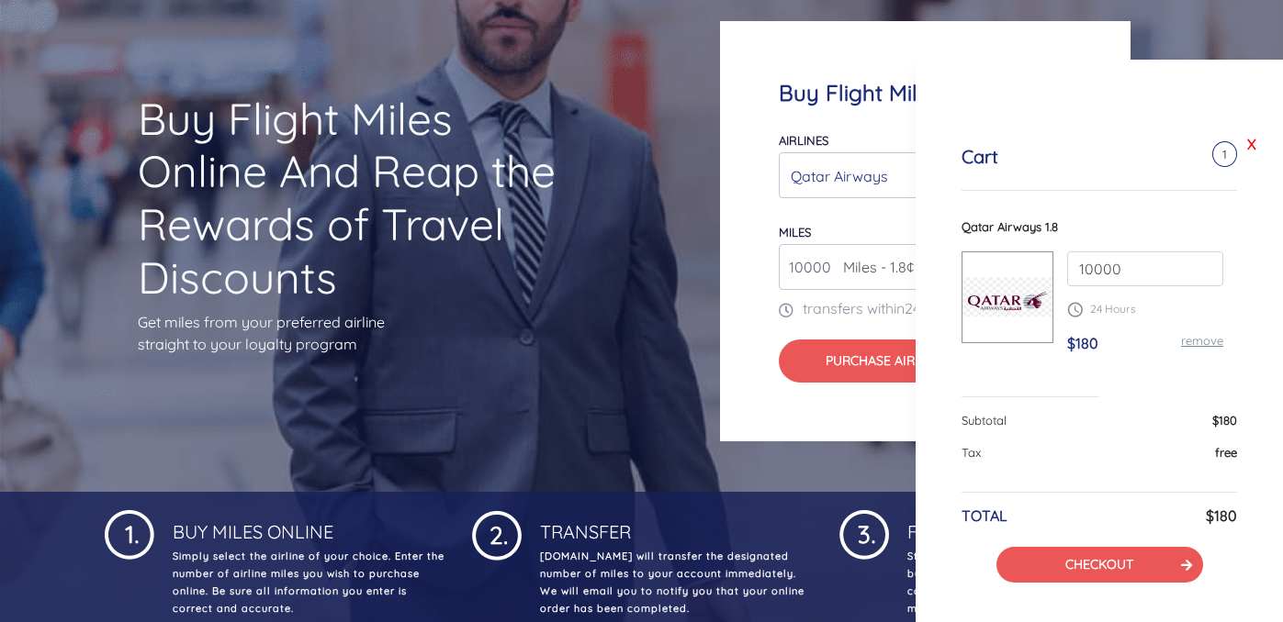
click at [1250, 140] on link "X" at bounding box center [1251, 144] width 18 height 28
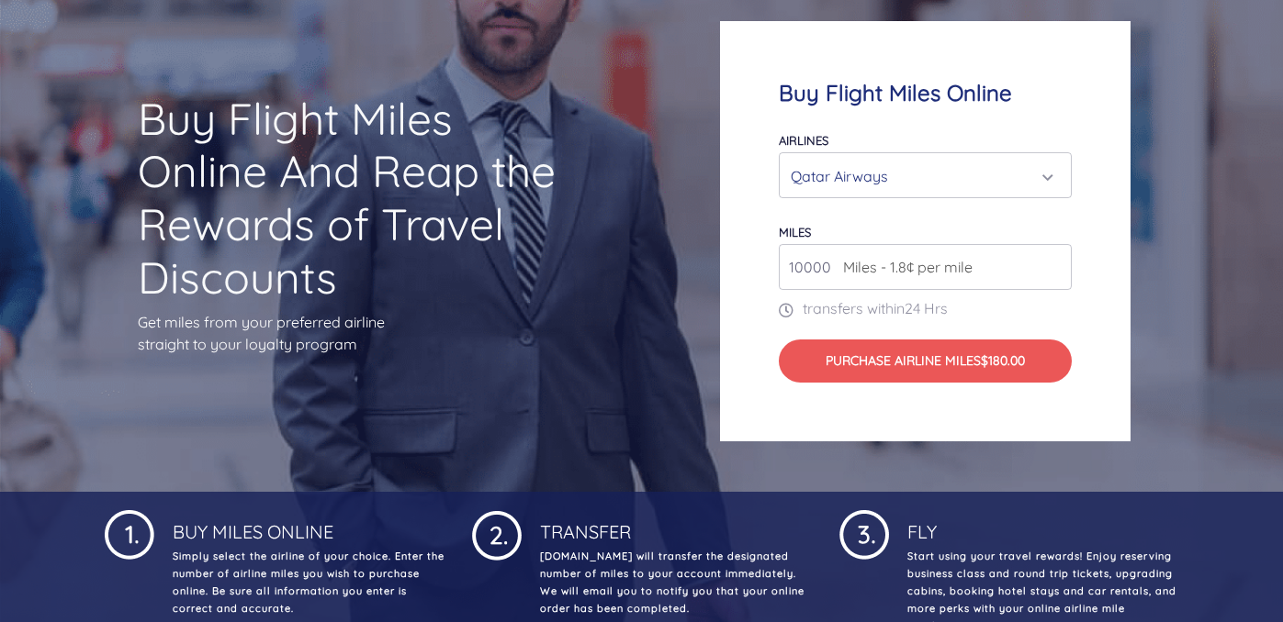
click at [828, 264] on input "10000" at bounding box center [925, 267] width 293 height 46
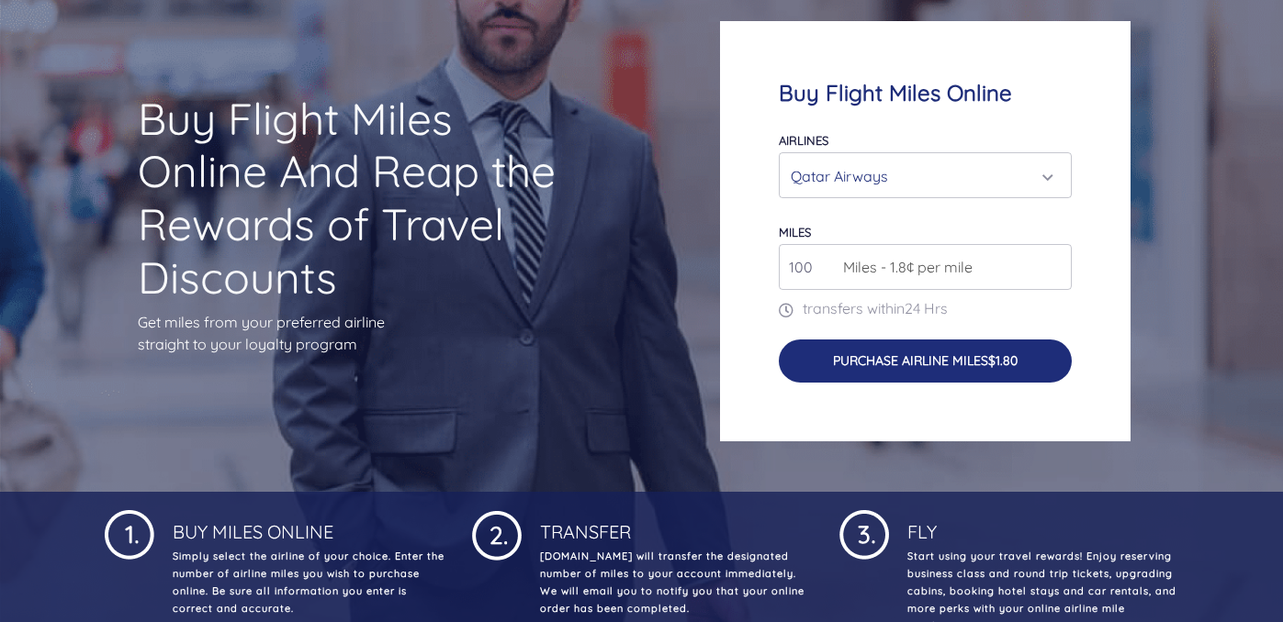
click at [892, 373] on button "Purchase Airline Miles $1.80" at bounding box center [925, 361] width 293 height 43
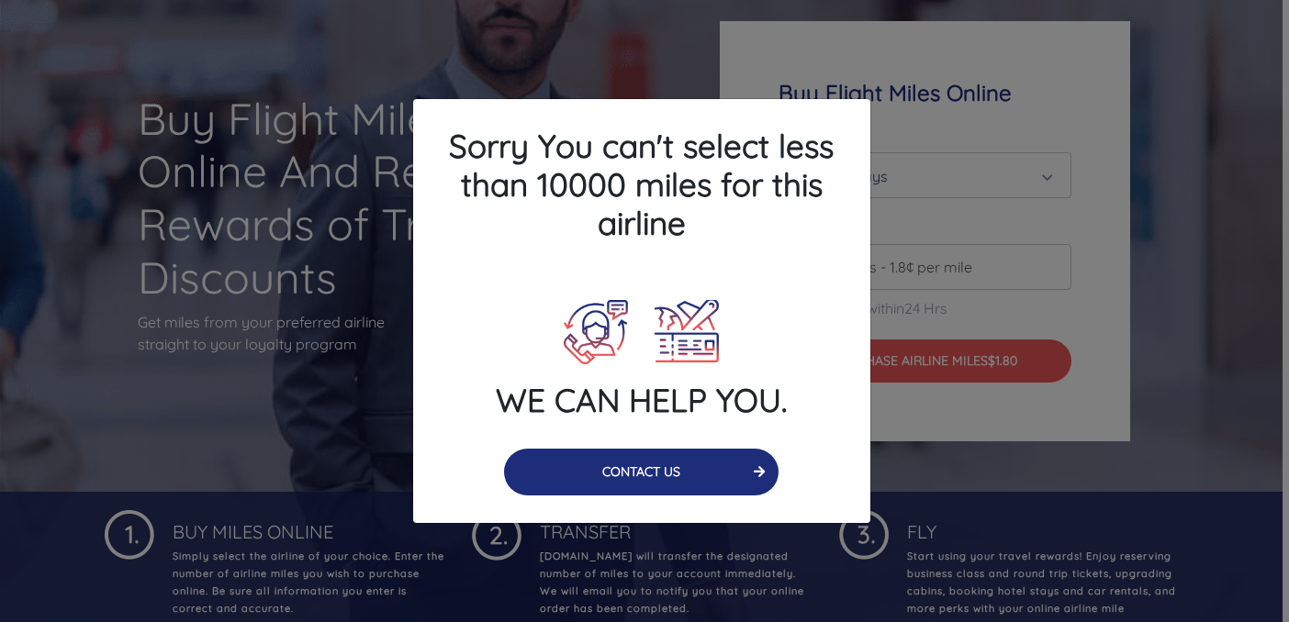
click at [697, 473] on button "CONTACT US" at bounding box center [641, 472] width 275 height 47
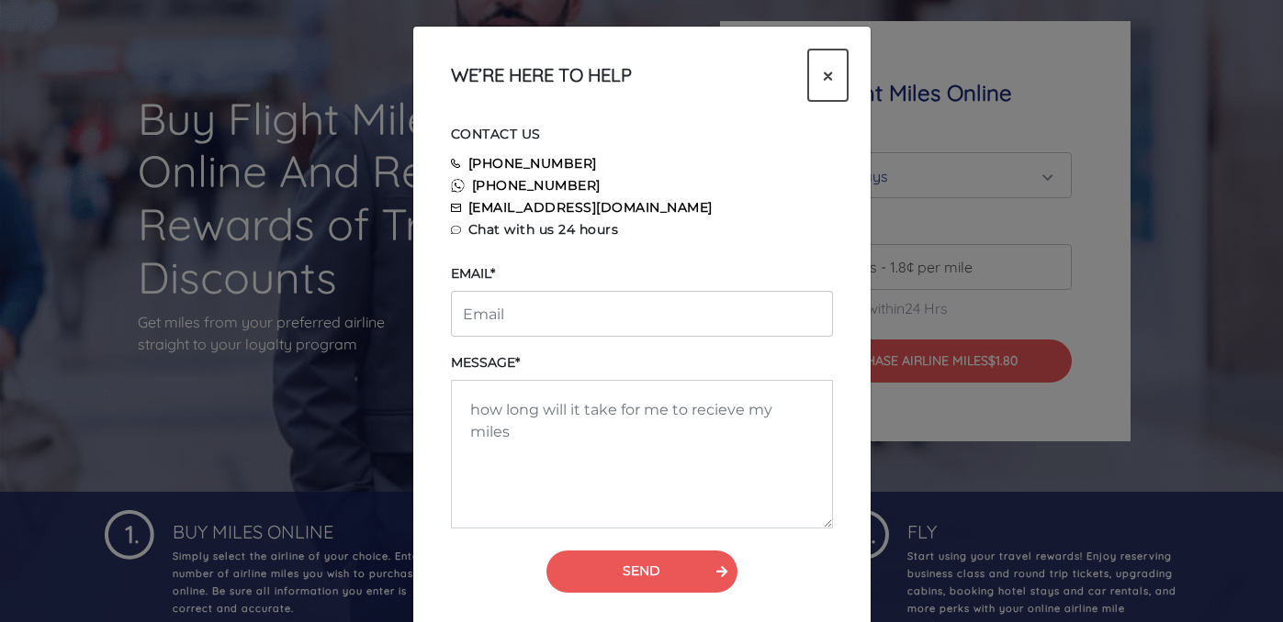
click at [823, 75] on span "×" at bounding box center [828, 76] width 10 height 28
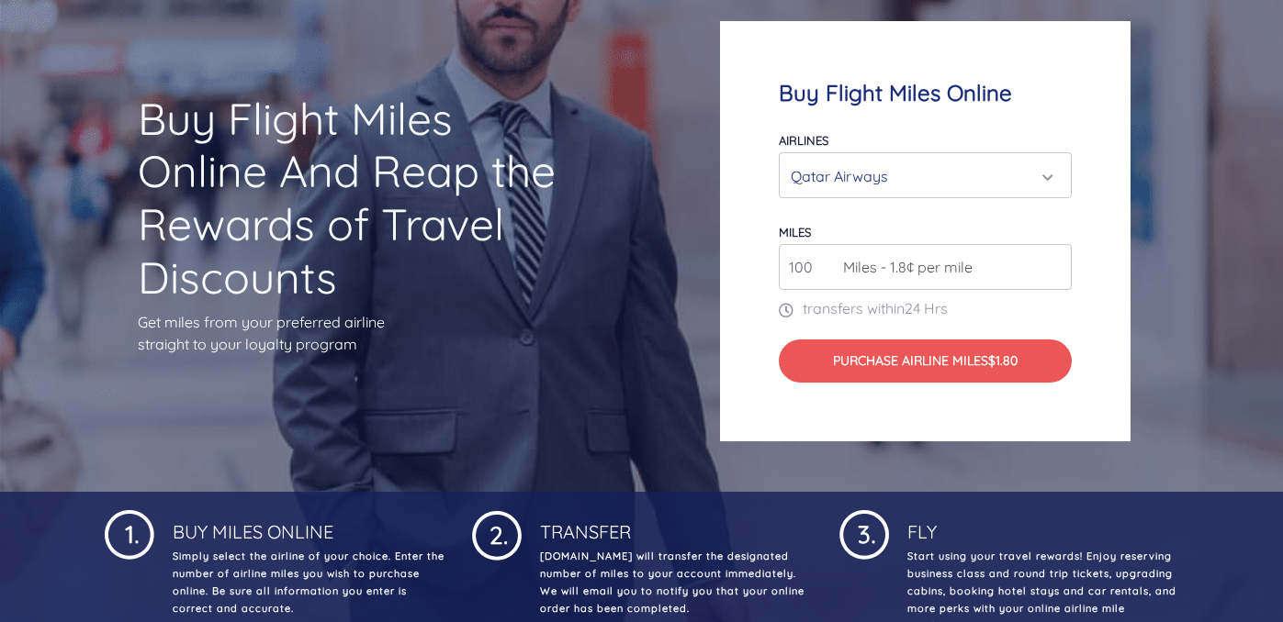
click at [814, 262] on input "100" at bounding box center [925, 267] width 293 height 46
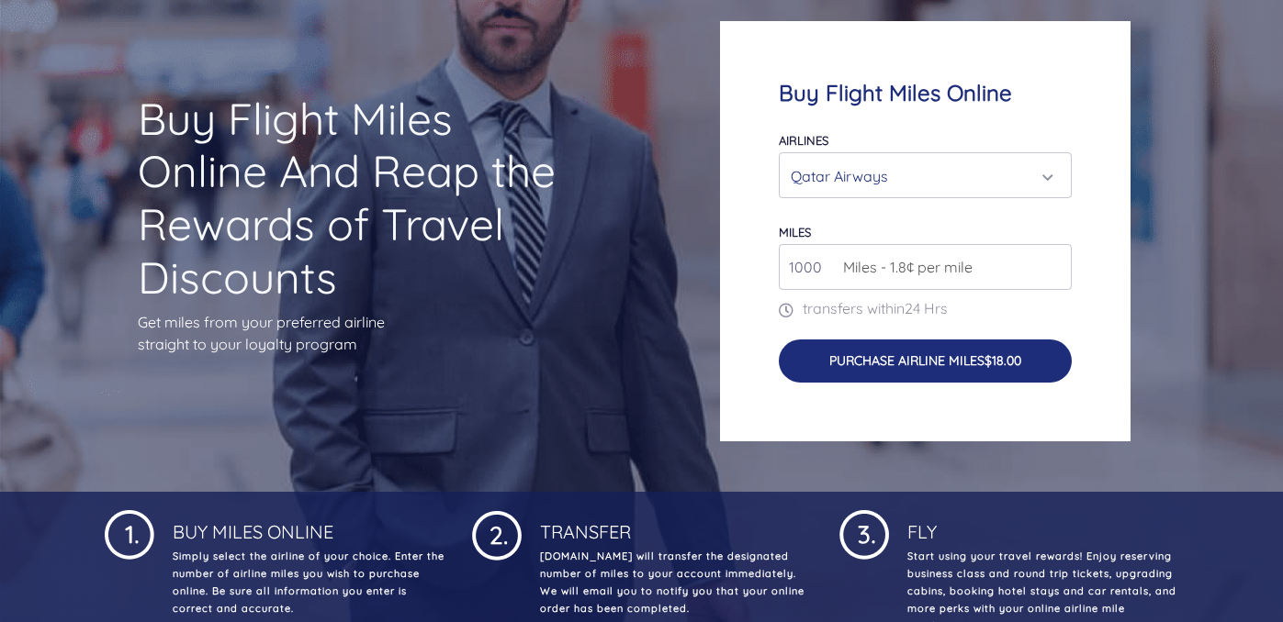
click at [830, 376] on button "Purchase Airline Miles $18.00" at bounding box center [925, 361] width 293 height 43
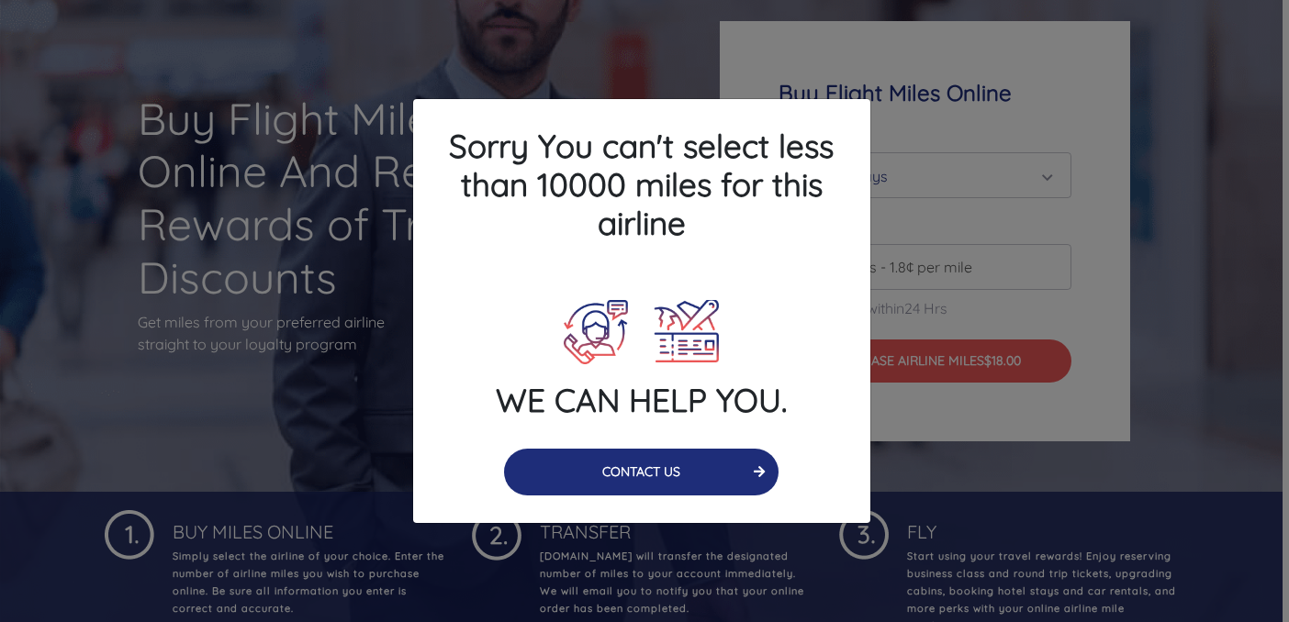
click at [735, 463] on button "CONTACT US" at bounding box center [641, 472] width 275 height 47
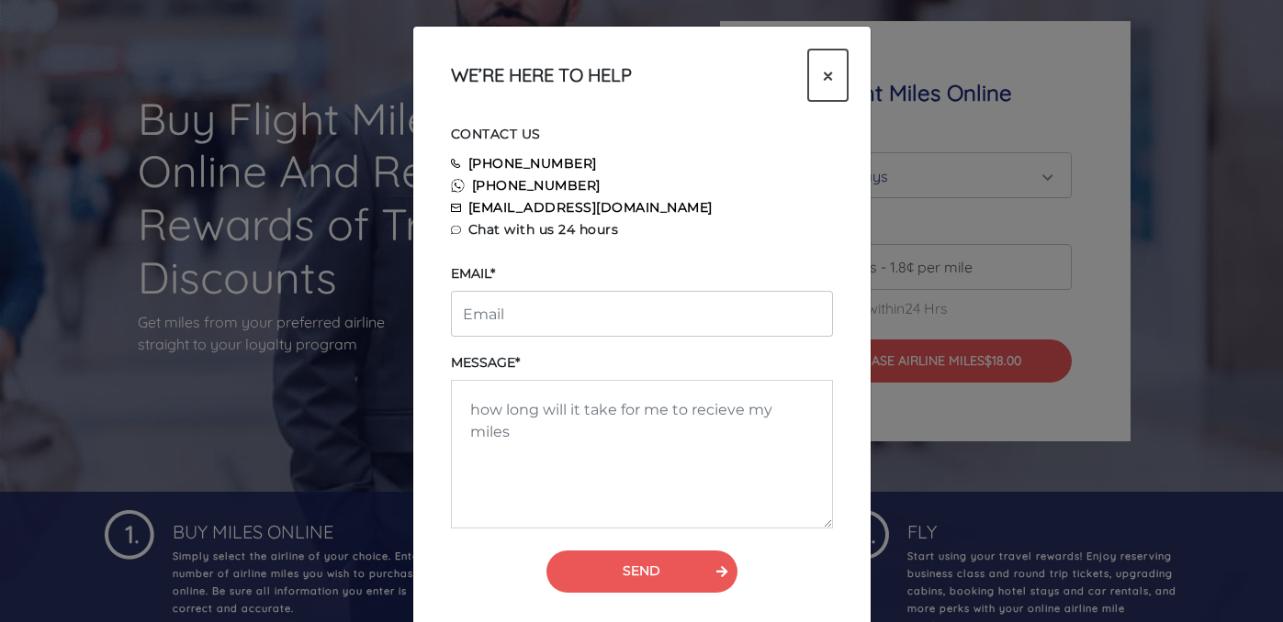
click at [843, 71] on button "×" at bounding box center [827, 75] width 39 height 51
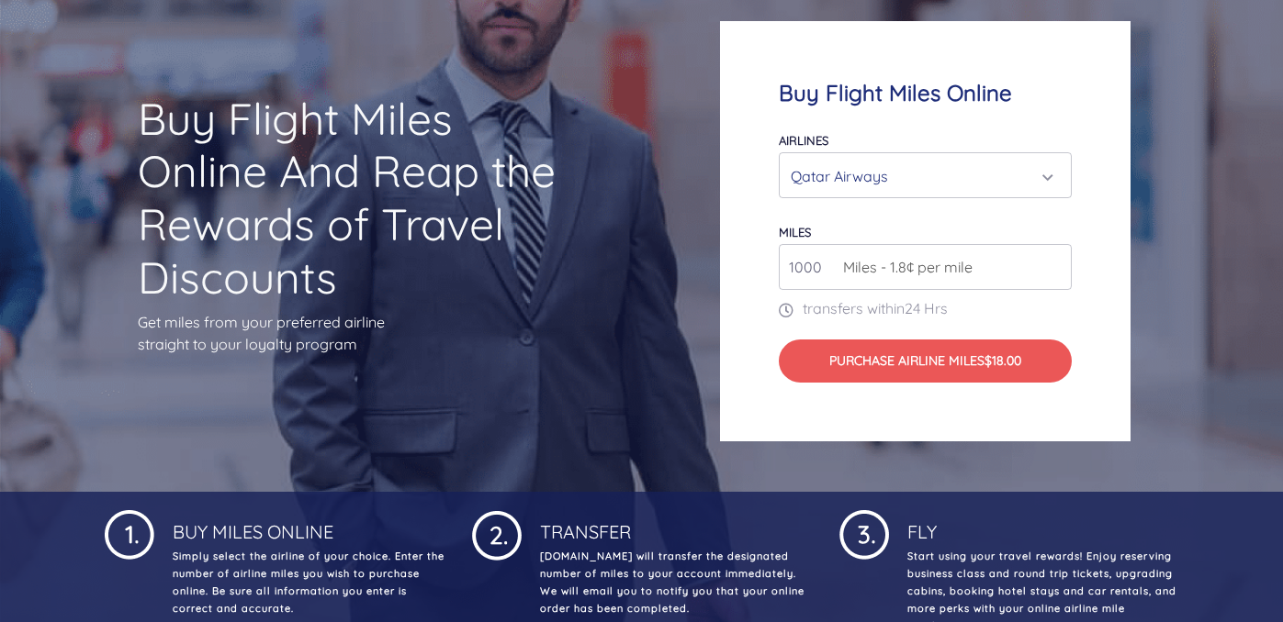
click at [827, 259] on input "1000" at bounding box center [925, 267] width 293 height 46
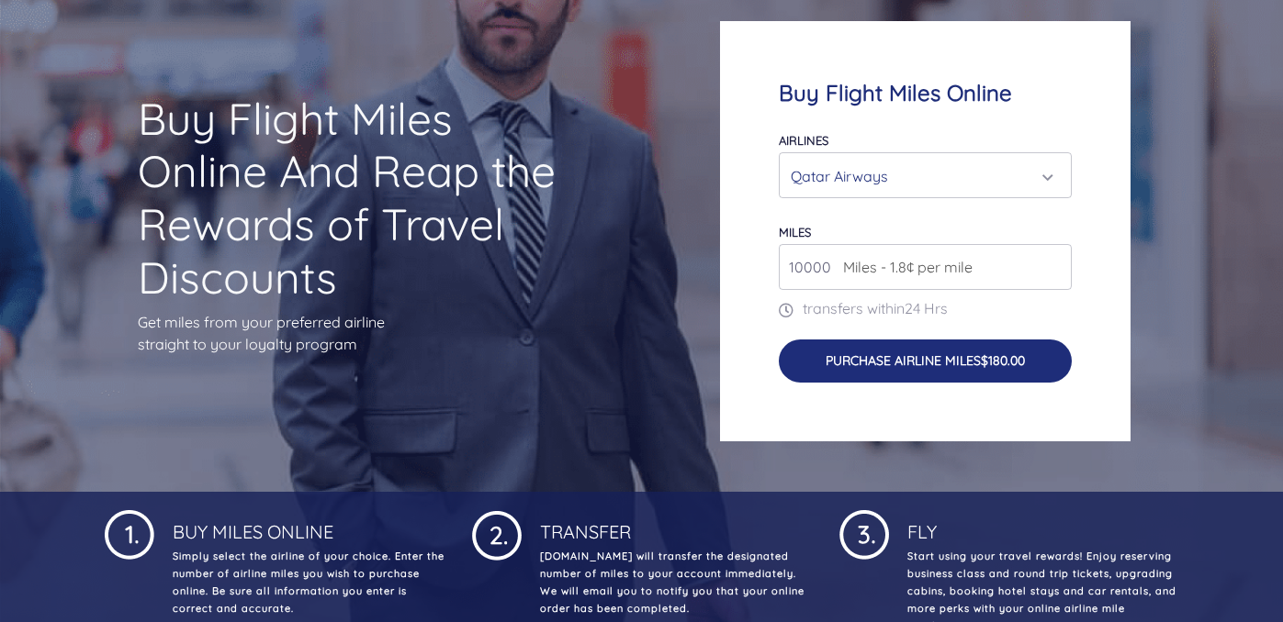
type input "10000"
click at [834, 376] on button "Purchase Airline Miles $180.00" at bounding box center [925, 361] width 293 height 43
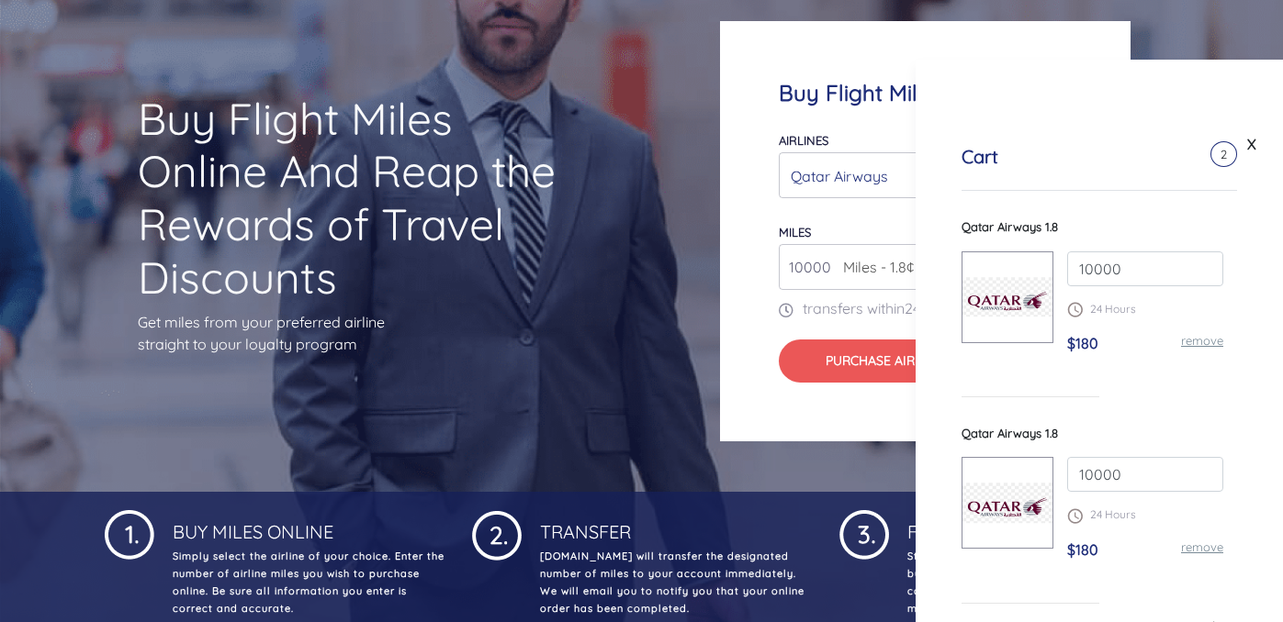
click at [1196, 341] on link "remove" at bounding box center [1202, 340] width 42 height 15
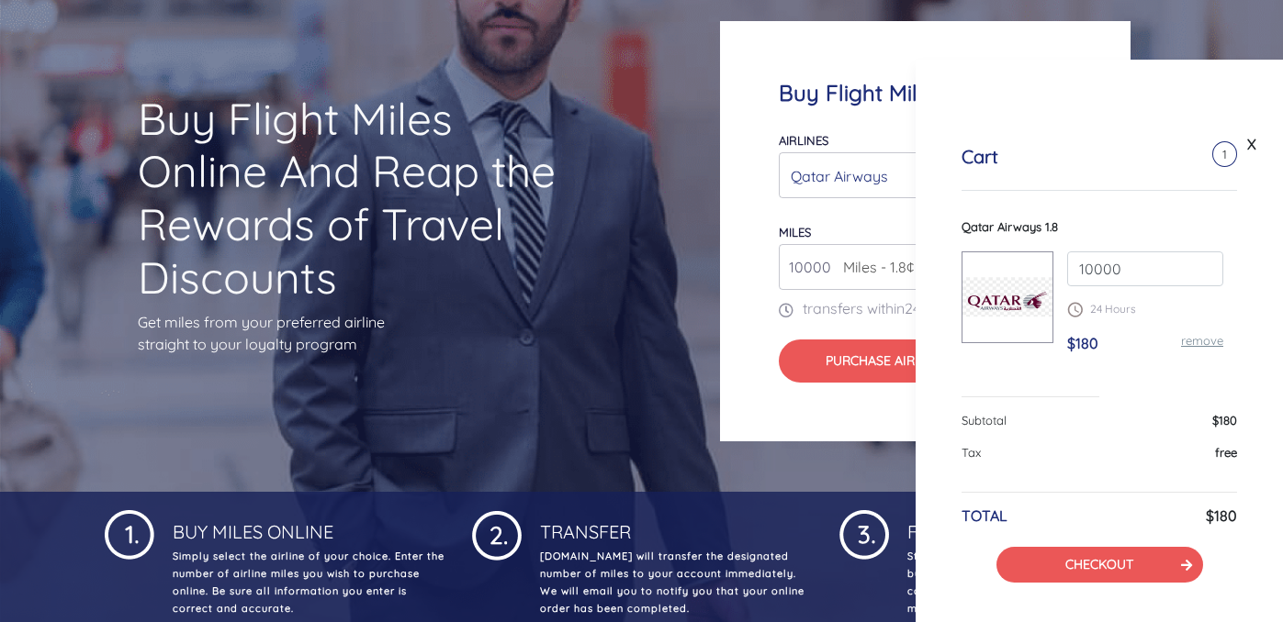
scroll to position [22, 0]
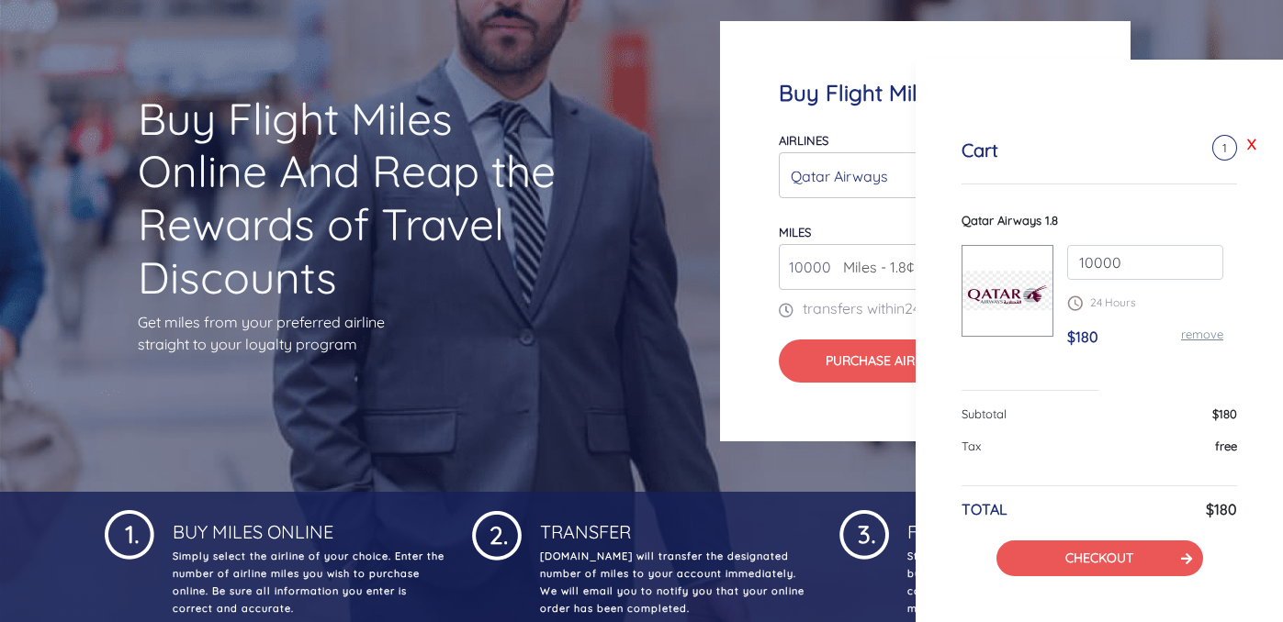
click at [1242, 153] on link "X" at bounding box center [1251, 144] width 18 height 28
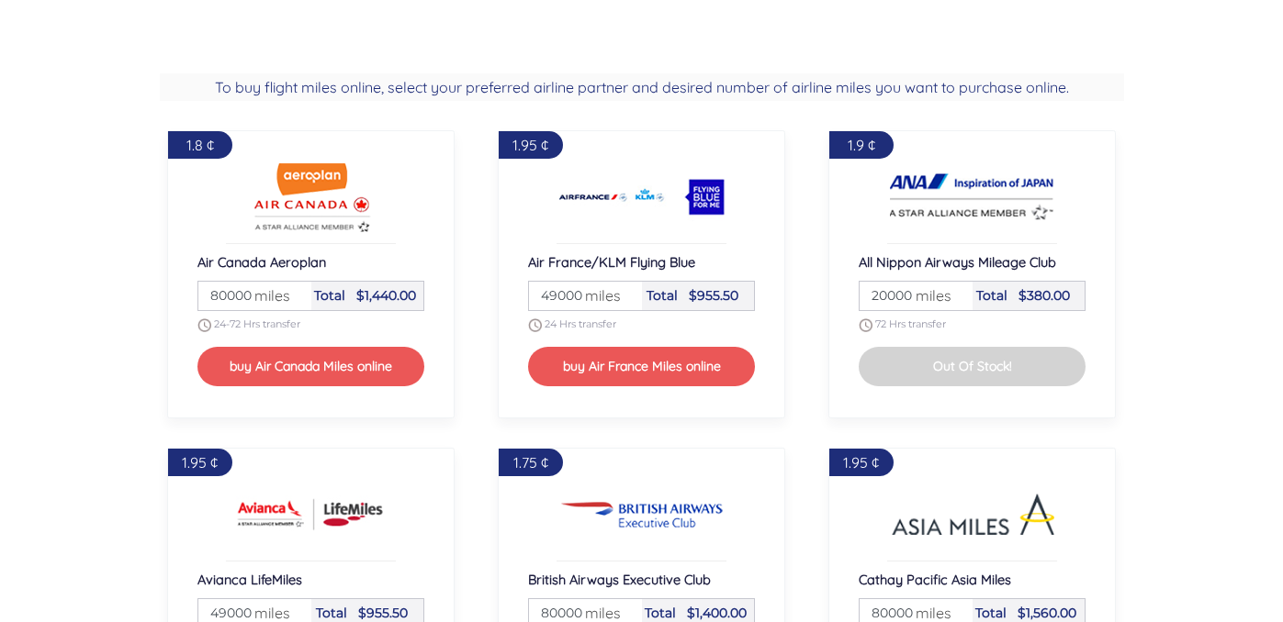
scroll to position [1393, 0]
